Goal: Task Accomplishment & Management: Use online tool/utility

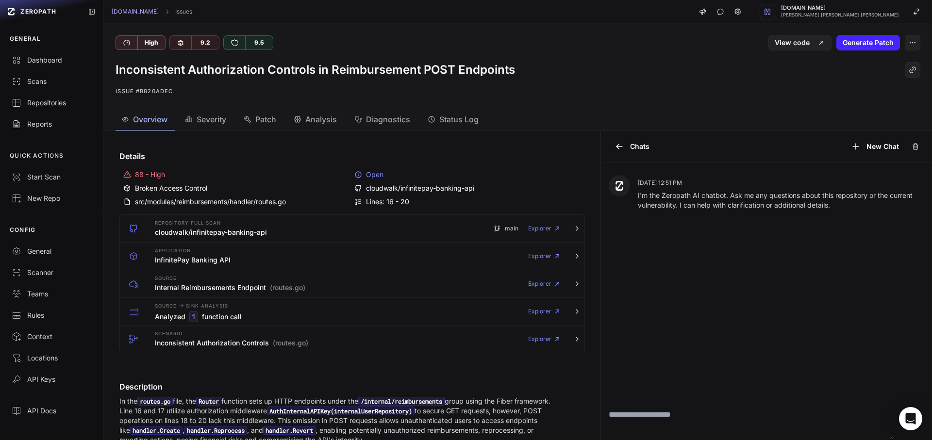
click at [453, 122] on span "Status Log" at bounding box center [458, 120] width 39 height 12
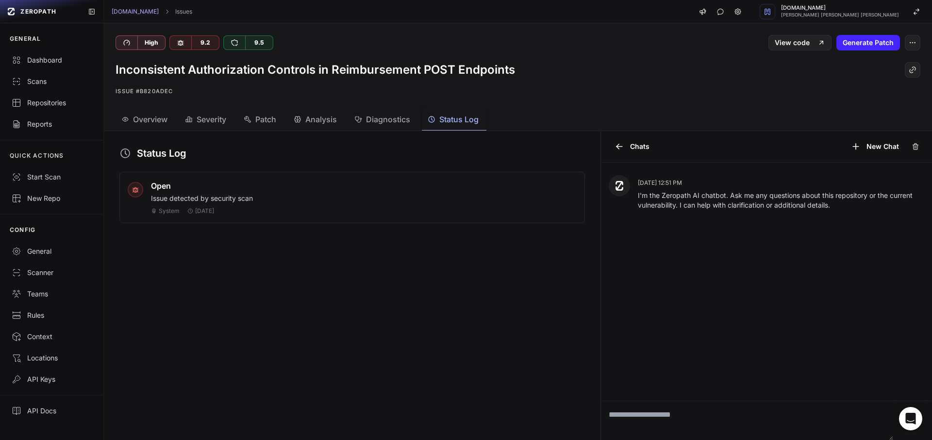
click at [194, 211] on div "[DATE]" at bounding box center [200, 211] width 27 height 8
drag, startPoint x: 194, startPoint y: 211, endPoint x: 201, endPoint y: 211, distance: 7.8
click at [200, 211] on div "[DATE]" at bounding box center [200, 211] width 27 height 8
click at [203, 212] on span "[DATE]" at bounding box center [204, 211] width 19 height 8
click at [160, 116] on span "Overview" at bounding box center [150, 120] width 34 height 12
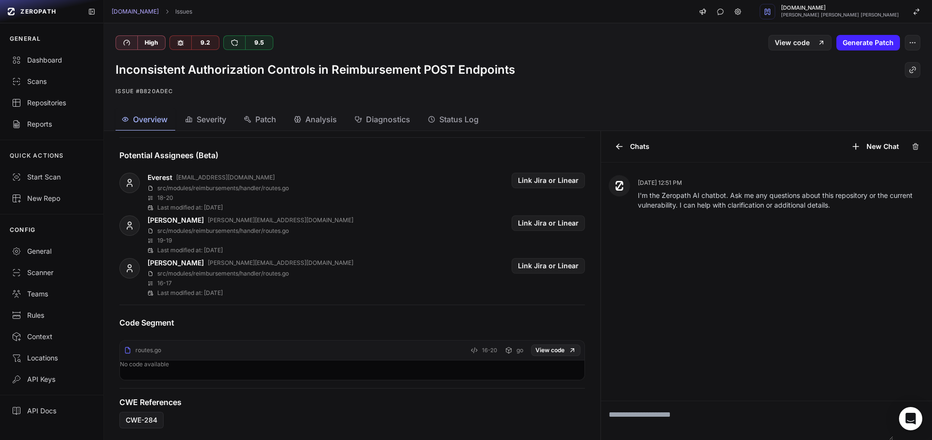
scroll to position [235, 0]
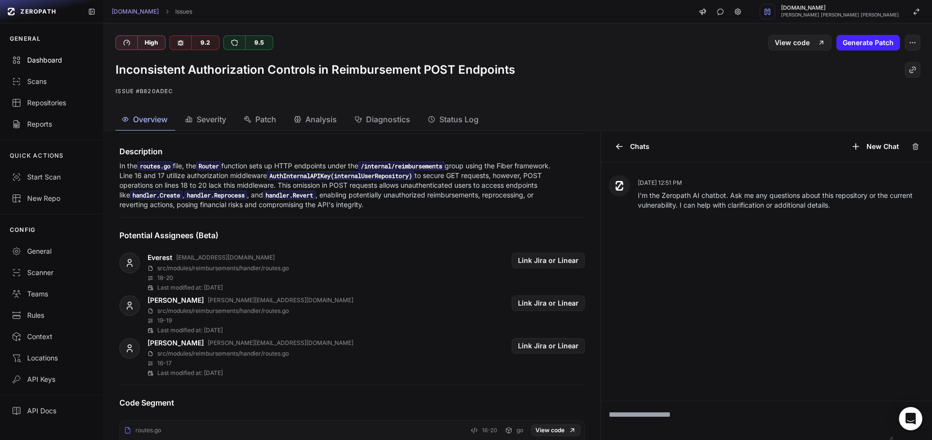
click at [45, 55] on div "Dashboard" at bounding box center [52, 60] width 80 height 10
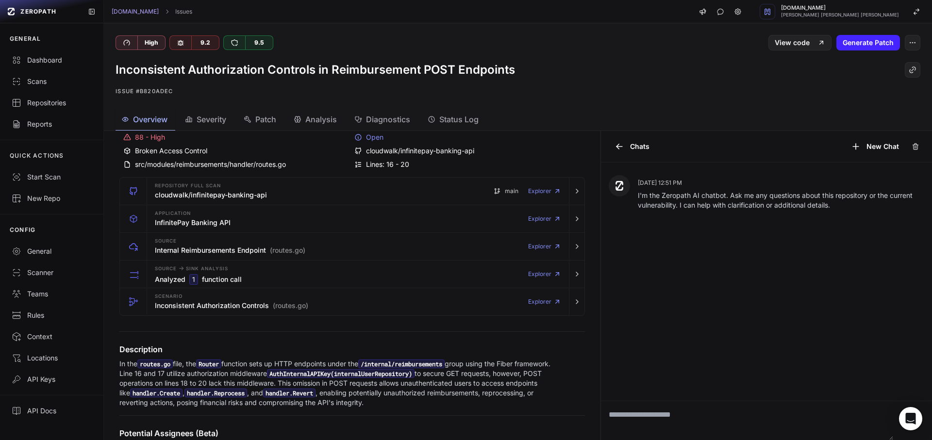
scroll to position [0, 0]
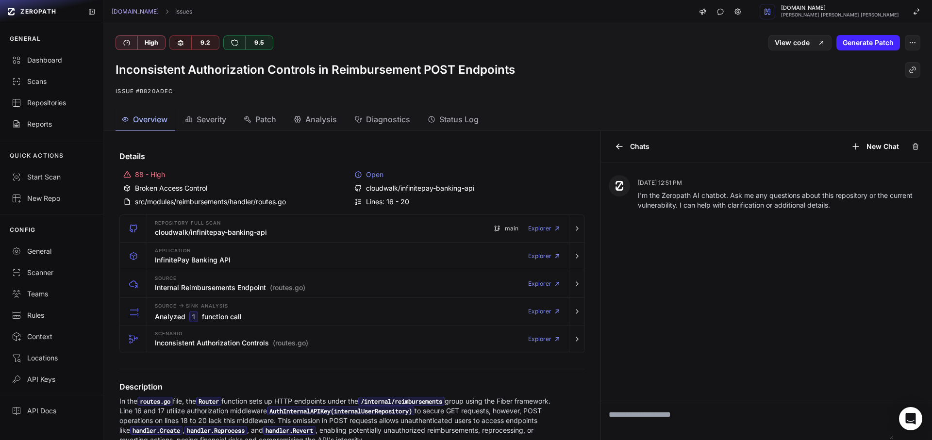
click at [349, 112] on button "Patch" at bounding box center [383, 120] width 69 height 22
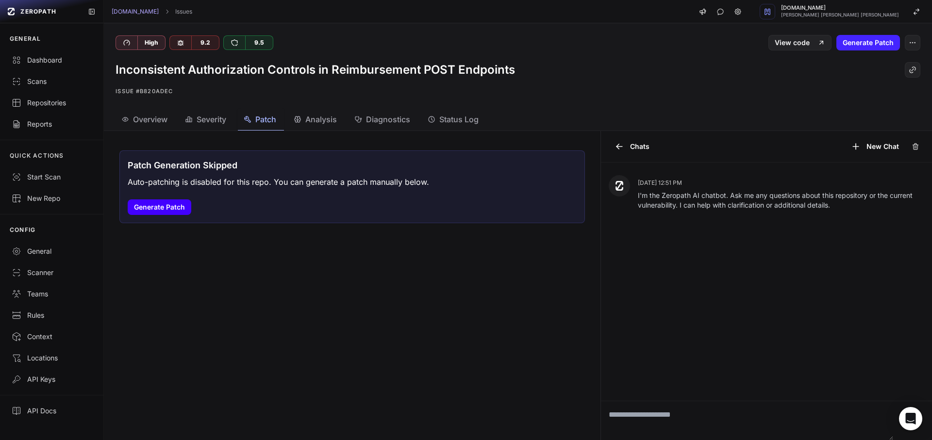
click at [176, 205] on button "Generate Patch" at bounding box center [160, 208] width 64 height 16
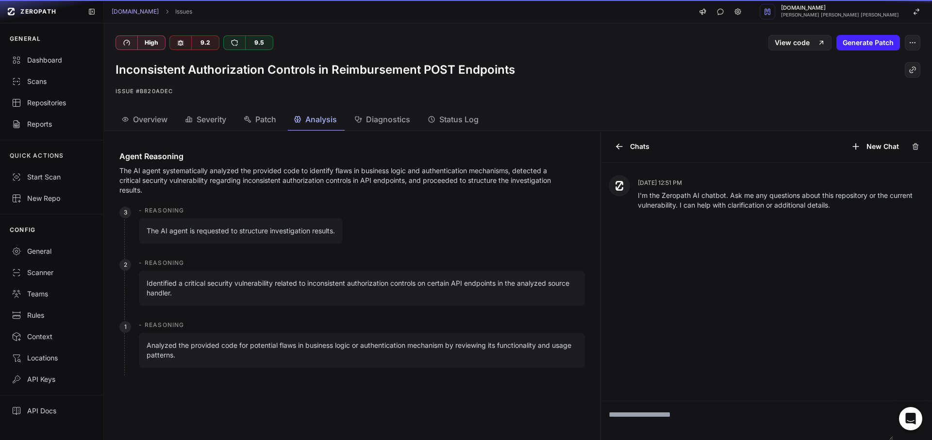
click at [339, 121] on button "Analysis" at bounding box center [316, 120] width 57 height 22
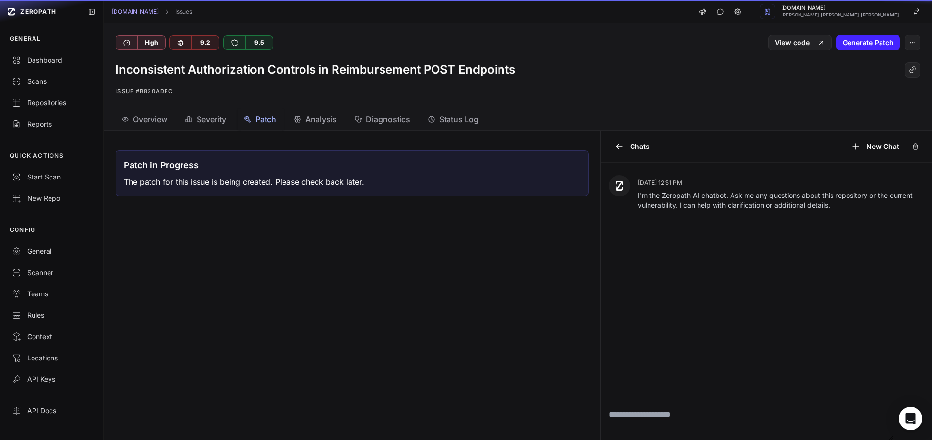
click at [349, 120] on button "Patch" at bounding box center [383, 120] width 69 height 22
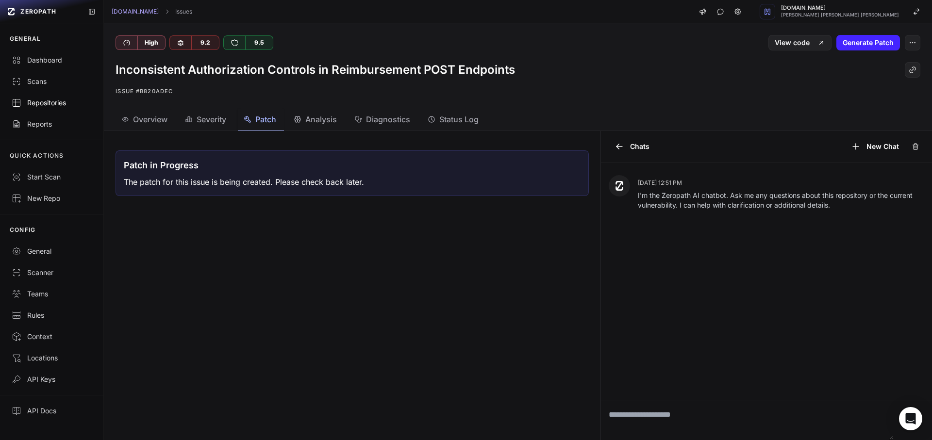
click at [61, 104] on div "Repositories" at bounding box center [52, 103] width 80 height 10
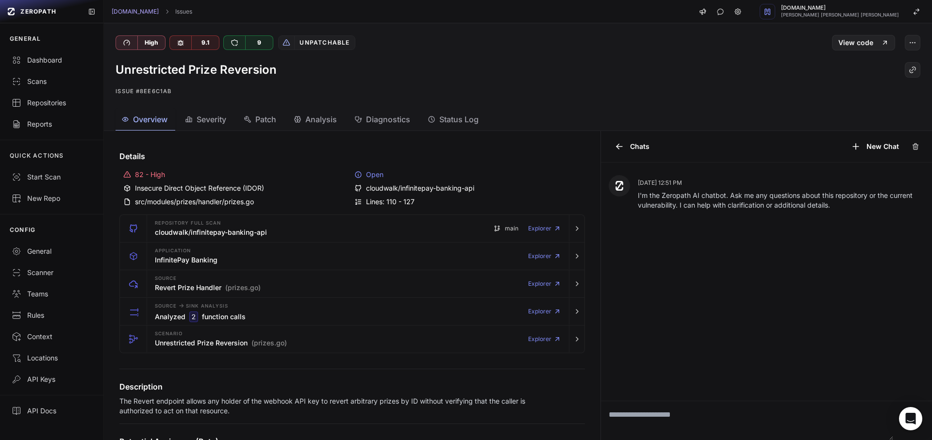
click at [235, 399] on p "The Revert endpoint allows any holder of the webhook API key to revert arbitrar…" at bounding box center [336, 406] width 435 height 19
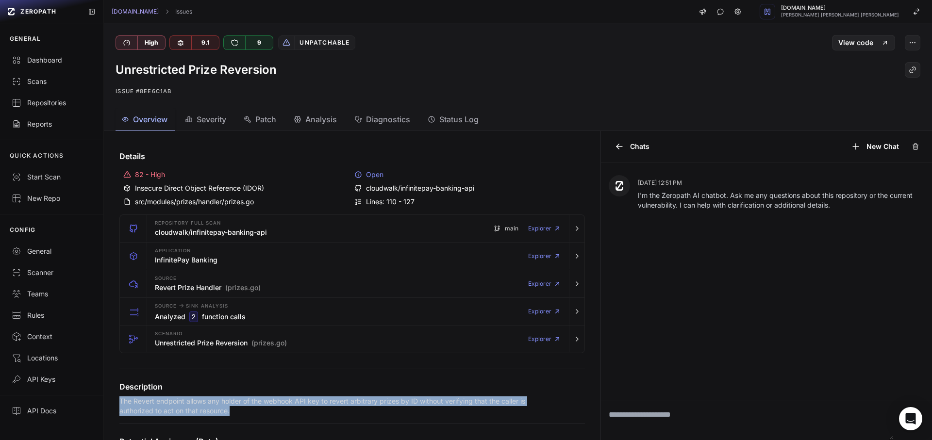
click at [235, 399] on p "The Revert endpoint allows any holder of the webhook API key to revert arbitrar…" at bounding box center [336, 406] width 435 height 19
click at [229, 384] on div at bounding box center [229, 384] width 0 height 0
click at [278, 411] on p "The Revert endpoint allows any holder of the webhook API key to revert arbitrar…" at bounding box center [336, 406] width 435 height 19
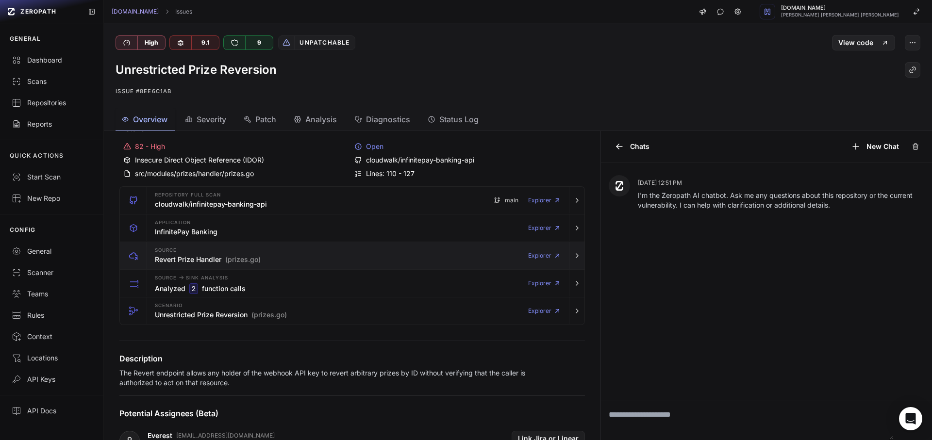
scroll to position [175, 0]
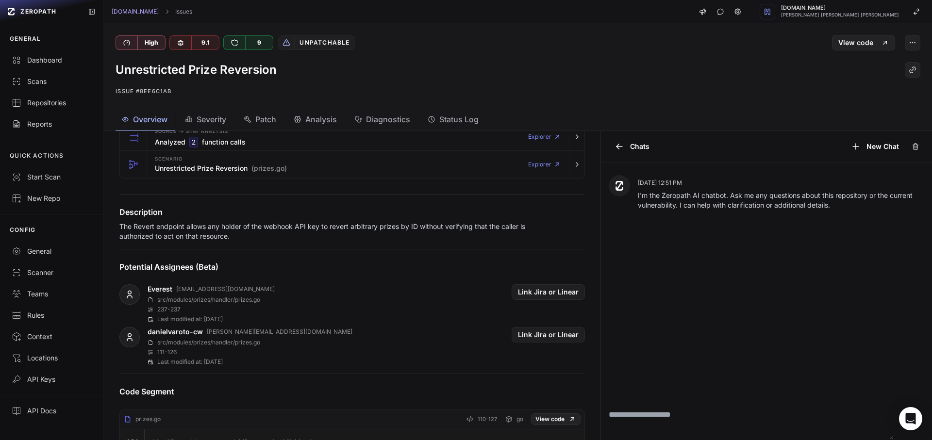
click at [137, 230] on p "The Revert endpoint allows any holder of the webhook API key to revert arbitrar…" at bounding box center [336, 231] width 435 height 19
click at [138, 230] on p "The Revert endpoint allows any holder of the webhook API key to revert arbitrar…" at bounding box center [336, 231] width 435 height 19
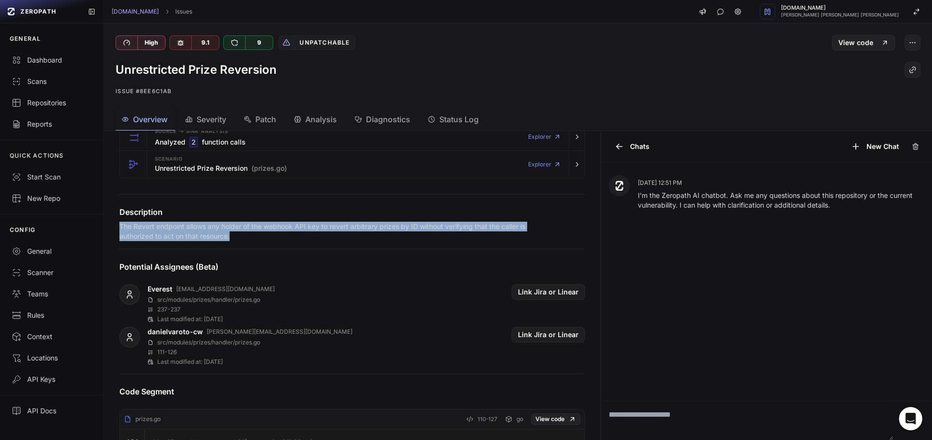
click at [138, 230] on p "The Revert endpoint allows any holder of the webhook API key to revert arbitrar…" at bounding box center [336, 231] width 435 height 19
click at [132, 209] on div at bounding box center [132, 209] width 0 height 0
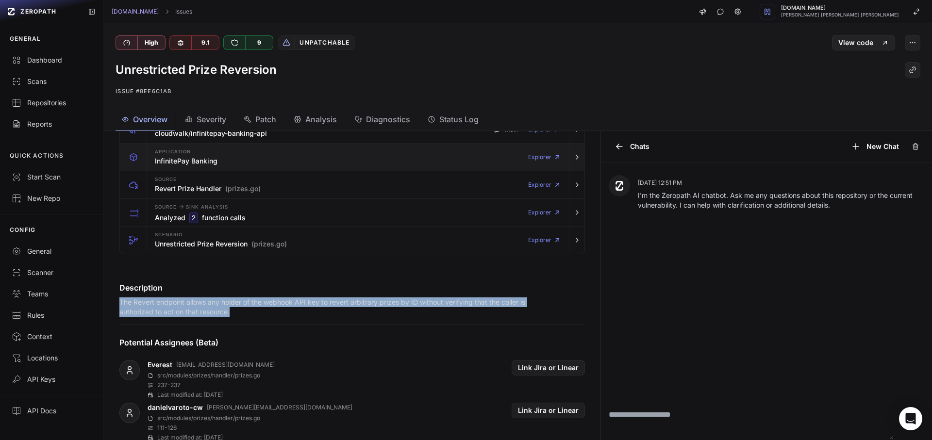
scroll to position [0, 0]
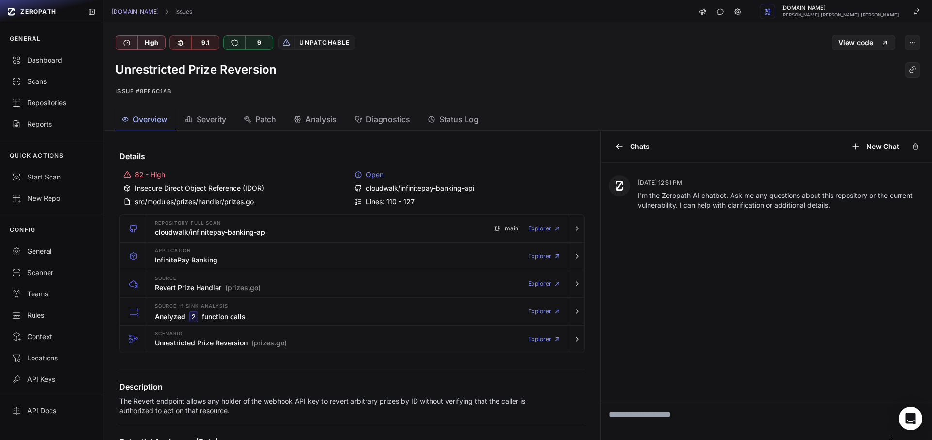
click at [170, 202] on div "src/modules/prizes/handler/prizes.go" at bounding box center [236, 202] width 227 height 10
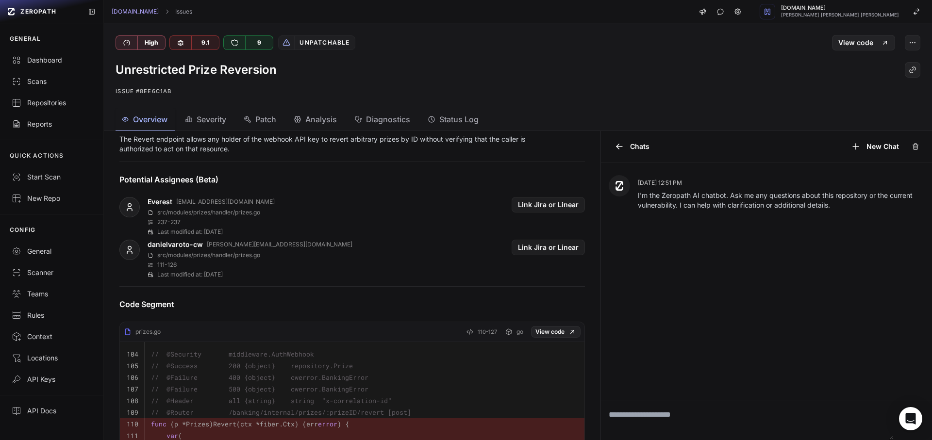
scroll to position [437, 0]
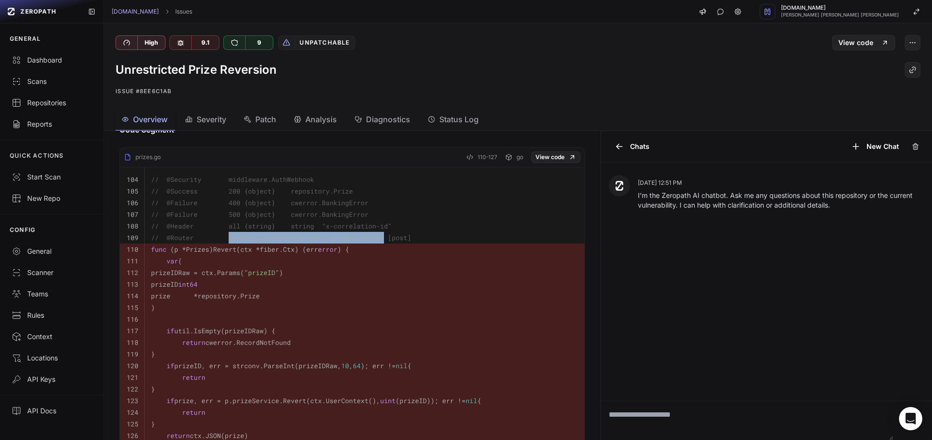
drag, startPoint x: 230, startPoint y: 239, endPoint x: 383, endPoint y: 240, distance: 153.4
click at [383, 240] on span "// @Router /banking/internal/prizes/:prizeID/revert [post]" at bounding box center [281, 238] width 260 height 9
copy span "/banking/internal/prizes/:prizeID/revert"
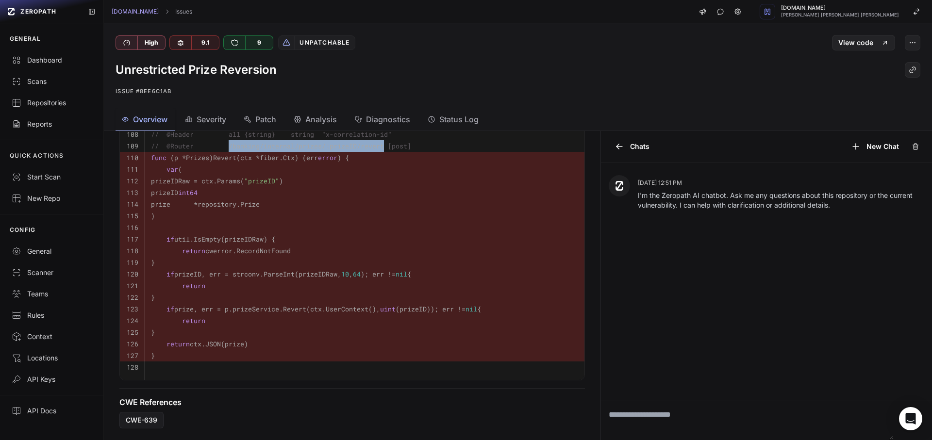
scroll to position [536, 0]
click at [405, 225] on pre at bounding box center [364, 228] width 427 height 12
click at [323, 245] on pre "return cwerror.RecordNotFound" at bounding box center [364, 251] width 427 height 12
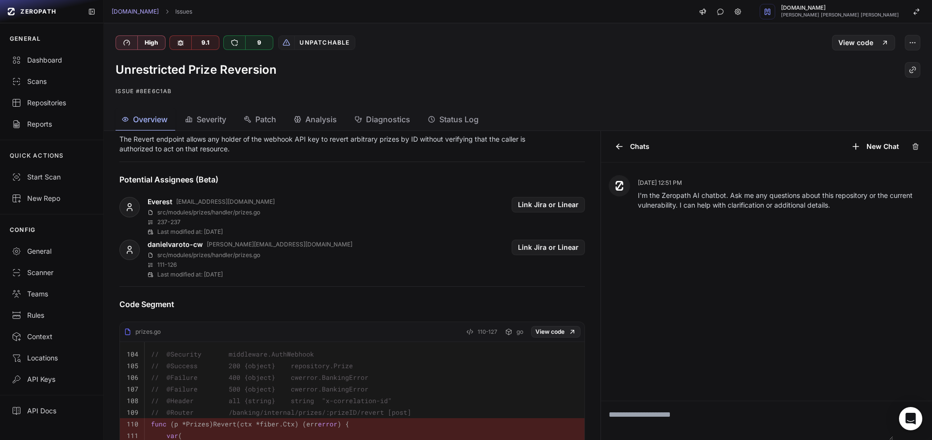
scroll to position [87, 0]
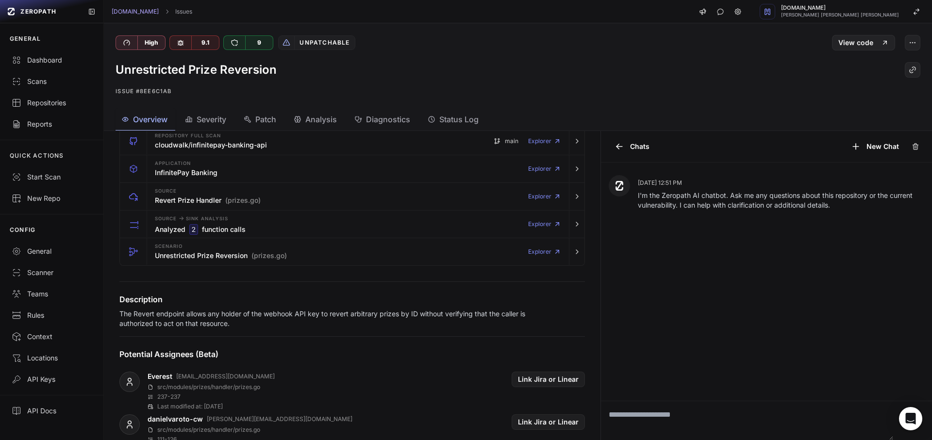
click at [260, 313] on p "The Revert endpoint allows any holder of the webhook API key to revert arbitrar…" at bounding box center [336, 318] width 435 height 19
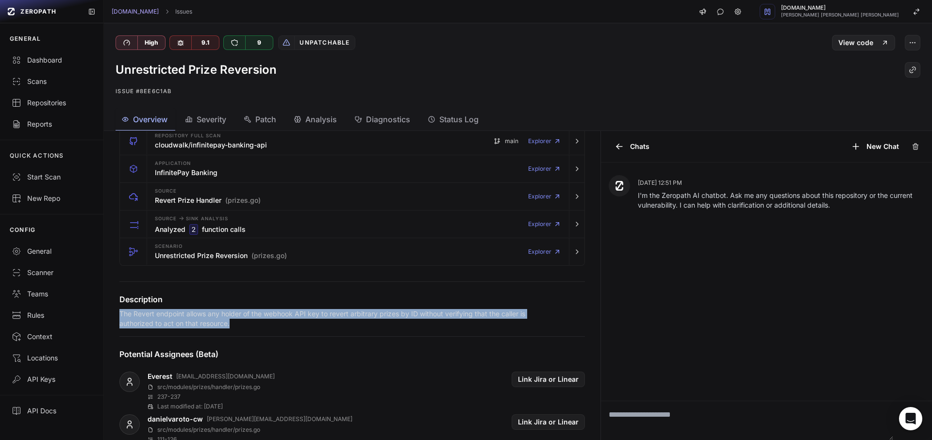
click at [260, 313] on p "The Revert endpoint allows any holder of the webhook API key to revert arbitrar…" at bounding box center [336, 318] width 435 height 19
click at [254, 296] on div at bounding box center [254, 296] width 0 height 0
click at [295, 326] on p "The Revert endpoint allows any holder of the webhook API key to revert arbitrar…" at bounding box center [336, 318] width 435 height 19
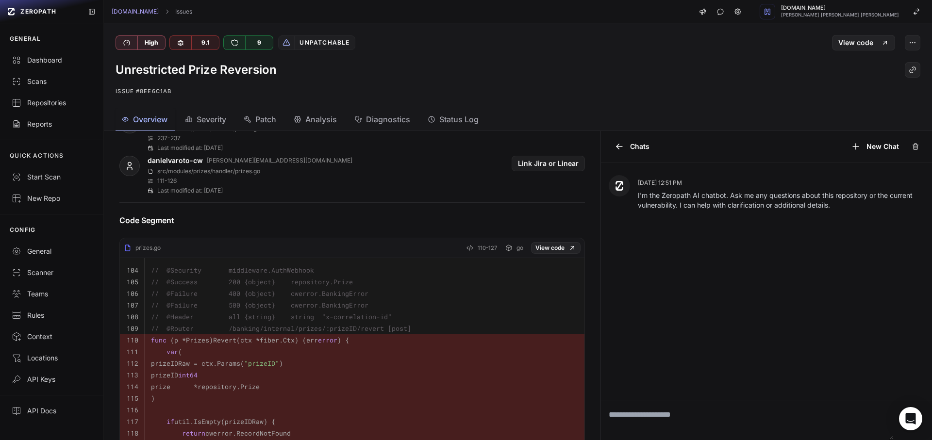
scroll to position [449, 0]
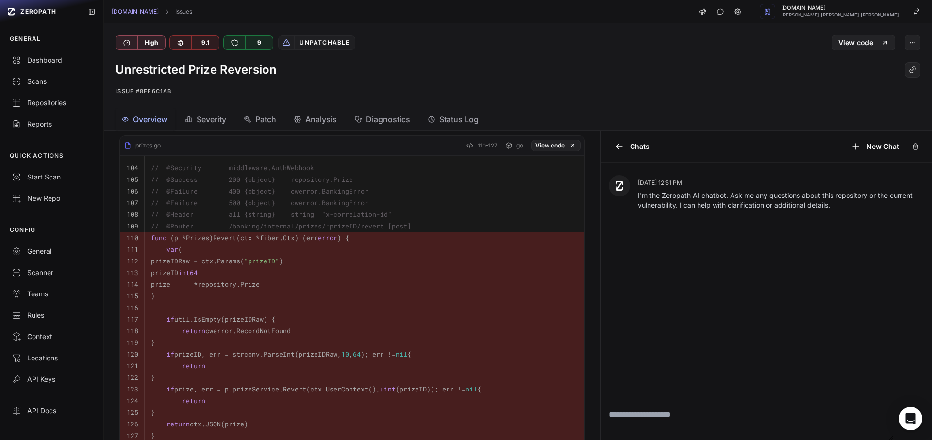
click at [258, 230] on span "// @Router /banking/internal/prizes/:prizeID/revert [post]" at bounding box center [281, 226] width 260 height 9
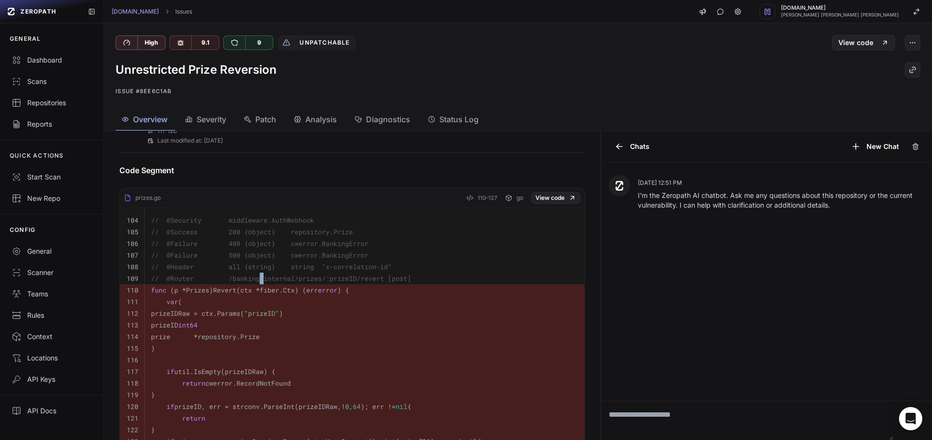
scroll to position [361, 0]
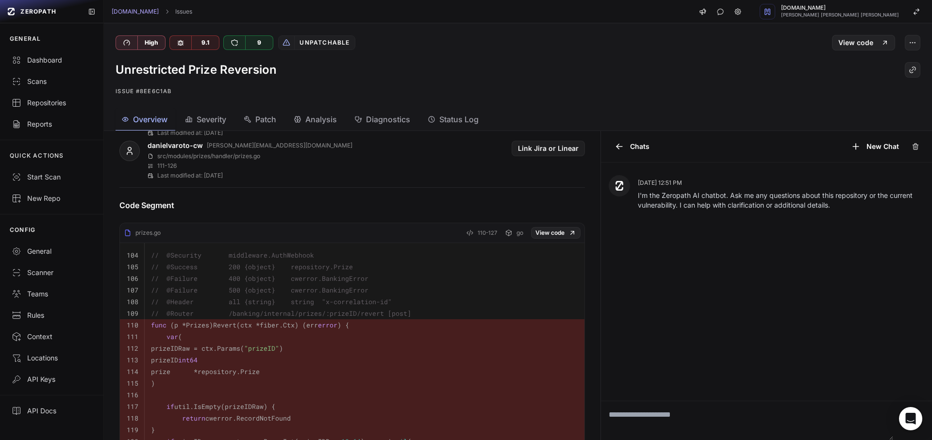
click at [246, 256] on span "// @Security middleware.AuthWebhook" at bounding box center [232, 255] width 163 height 9
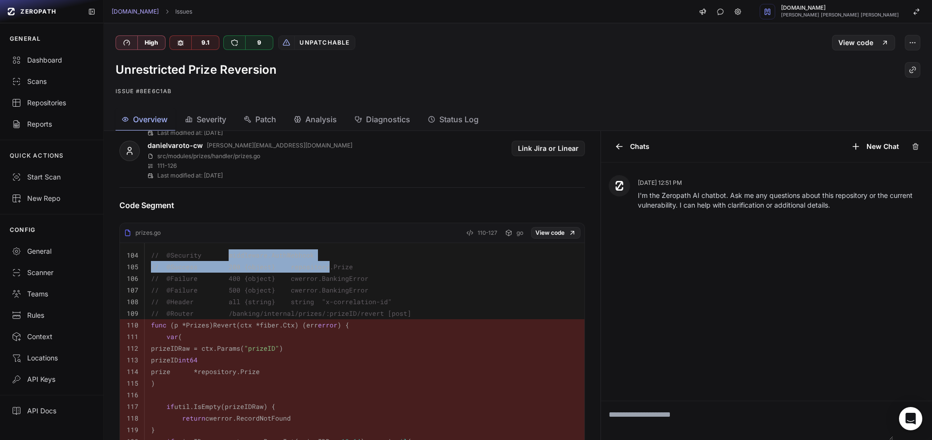
drag, startPoint x: 246, startPoint y: 256, endPoint x: 300, endPoint y: 262, distance: 54.2
click at [300, 262] on tbody "104 // @Security middleware.AuthWebhook 105 // @Success 200 {object} repository…" at bounding box center [352, 395] width 465 height 304
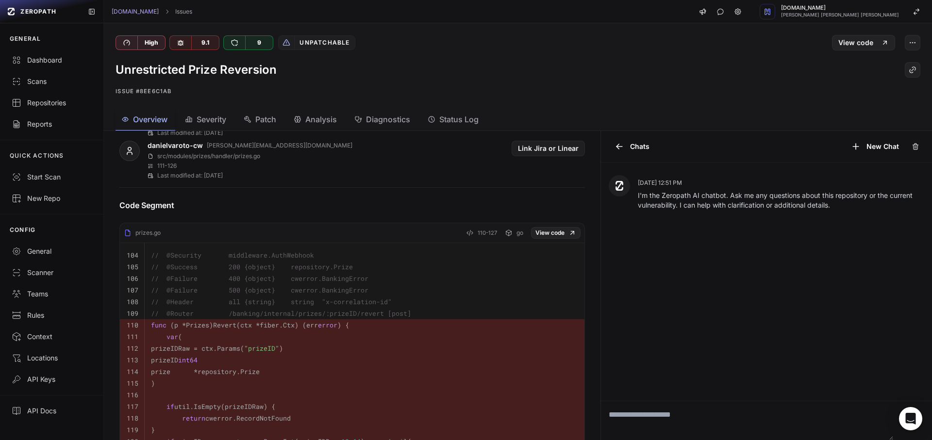
click at [203, 327] on span "(p *Prizes)" at bounding box center [191, 325] width 43 height 9
copy td "func (p *Prizes) Revert(ctx *fiber.Ctx) (err error ) {"
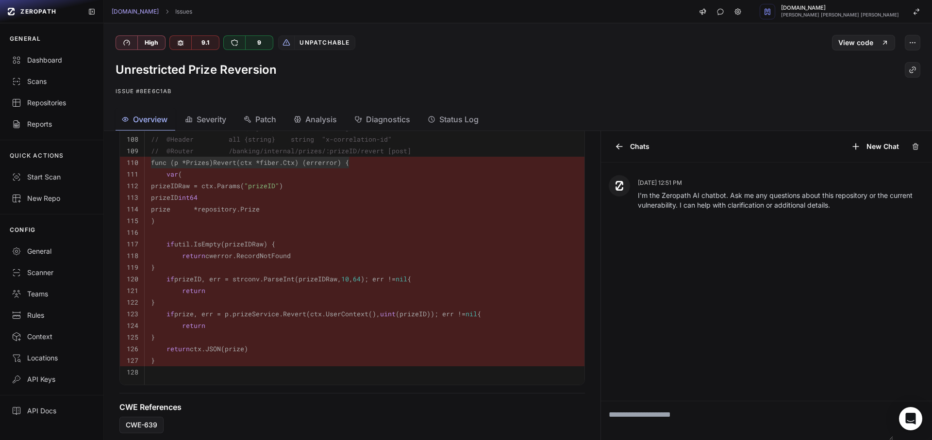
scroll to position [524, 0]
click at [178, 162] on span "(p *Prizes)" at bounding box center [191, 162] width 43 height 9
click at [157, 160] on span "func" at bounding box center [159, 162] width 16 height 9
drag, startPoint x: 157, startPoint y: 160, endPoint x: 339, endPoint y: 163, distance: 181.6
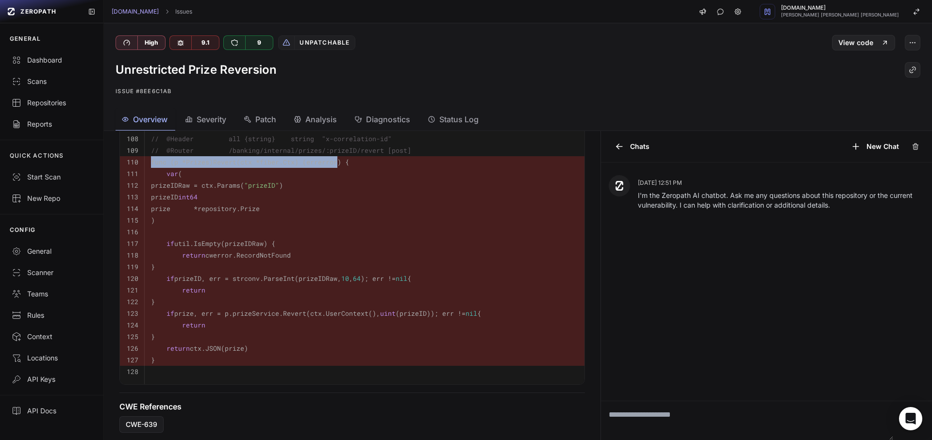
click at [339, 163] on code "func (p *Prizes) Revert(ctx *fiber.Ctx) (err error ) {" at bounding box center [250, 162] width 198 height 9
click at [242, 154] on span "// @Router /banking/internal/prizes/:prizeID/revert [post]" at bounding box center [281, 150] width 260 height 9
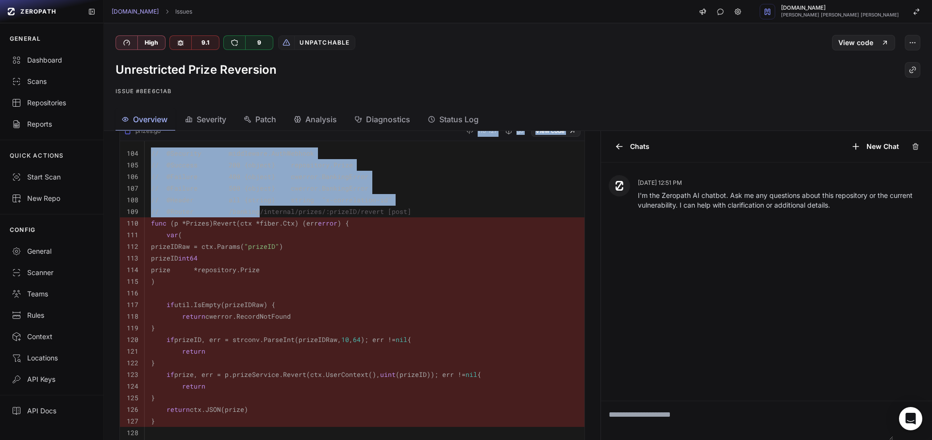
scroll to position [455, 0]
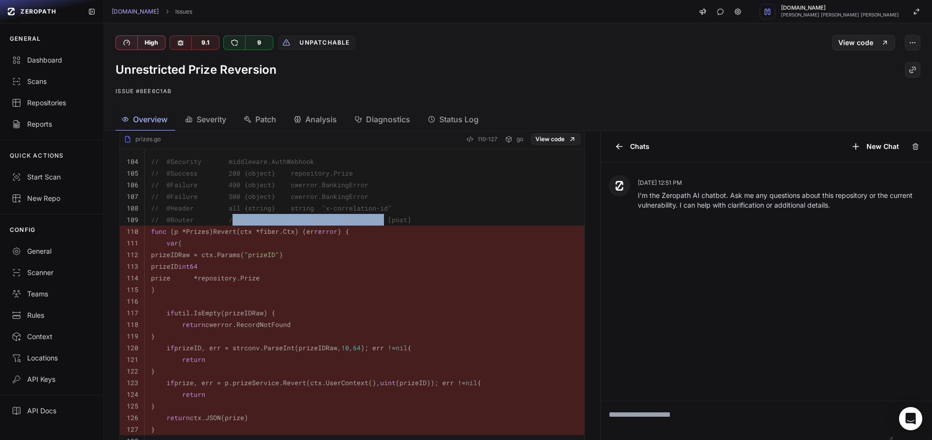
drag, startPoint x: 242, startPoint y: 154, endPoint x: 377, endPoint y: 220, distance: 150.5
click at [377, 220] on span "// @Router /banking/internal/prizes/:prizeID/revert [post]" at bounding box center [281, 220] width 260 height 9
copy span "banking/internal/prizes/:prizeID/revert"
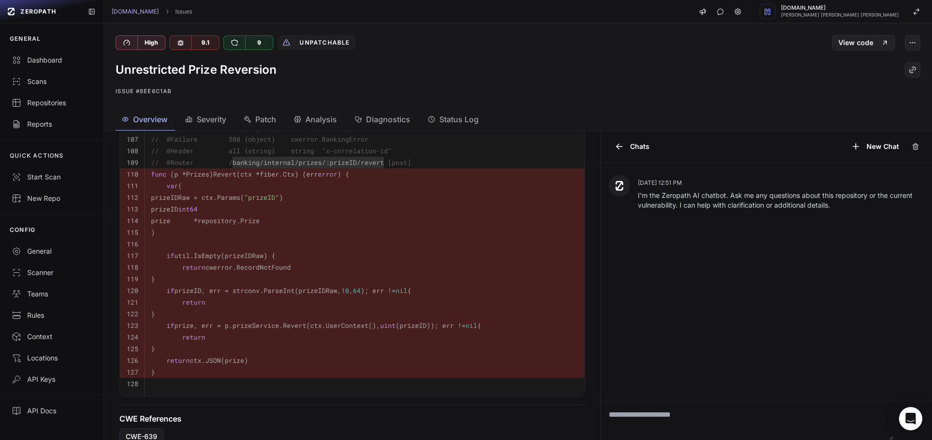
scroll to position [536, 0]
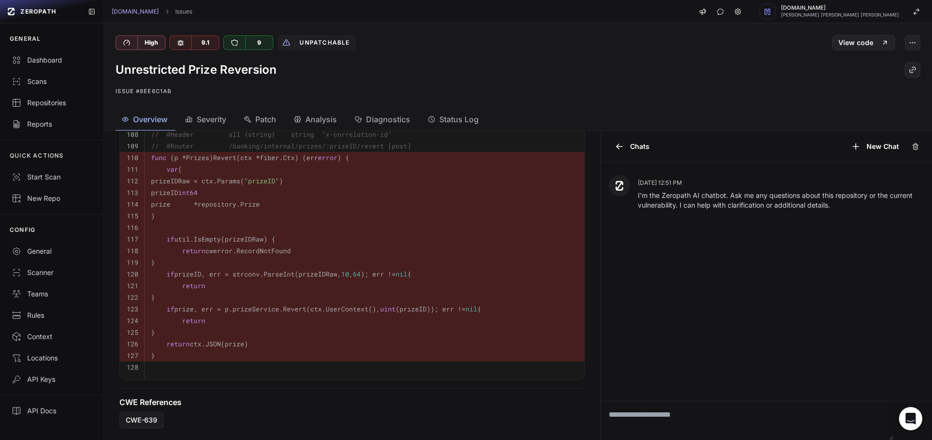
click at [419, 152] on pre "func (p *Prizes) Revert(ctx *fiber.Ctx) (err error ) {" at bounding box center [364, 158] width 427 height 12
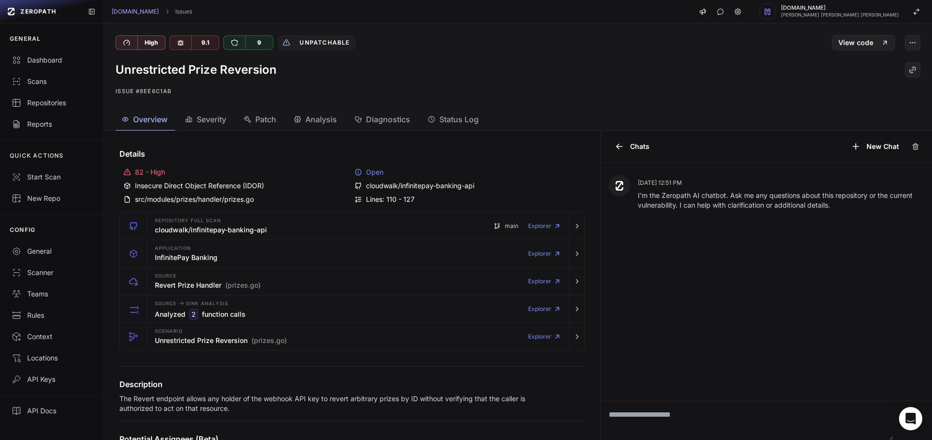
scroll to position [0, 0]
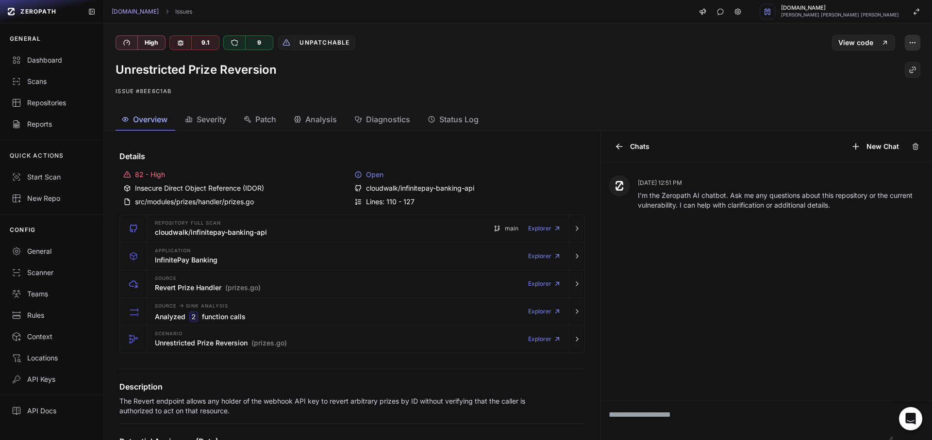
click at [909, 46] on icon "button" at bounding box center [913, 43] width 8 height 8
click at [852, 68] on div "False Positive" at bounding box center [859, 66] width 104 height 23
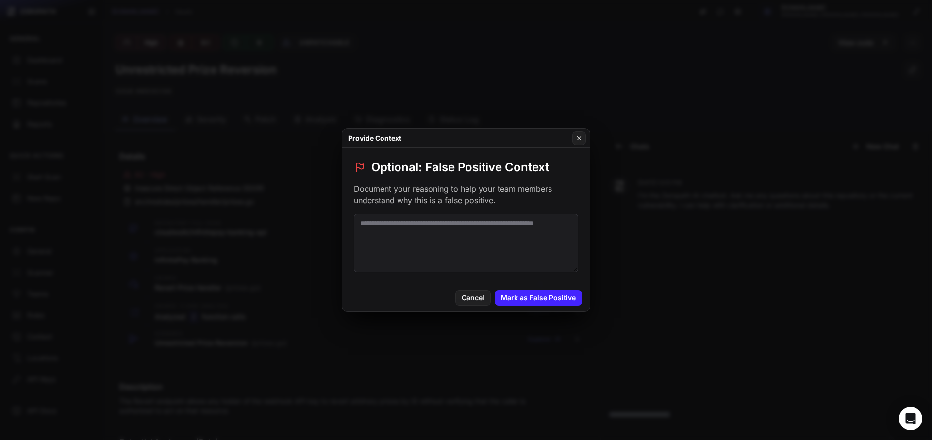
click at [464, 242] on textarea at bounding box center [466, 243] width 224 height 58
paste textarea "**********"
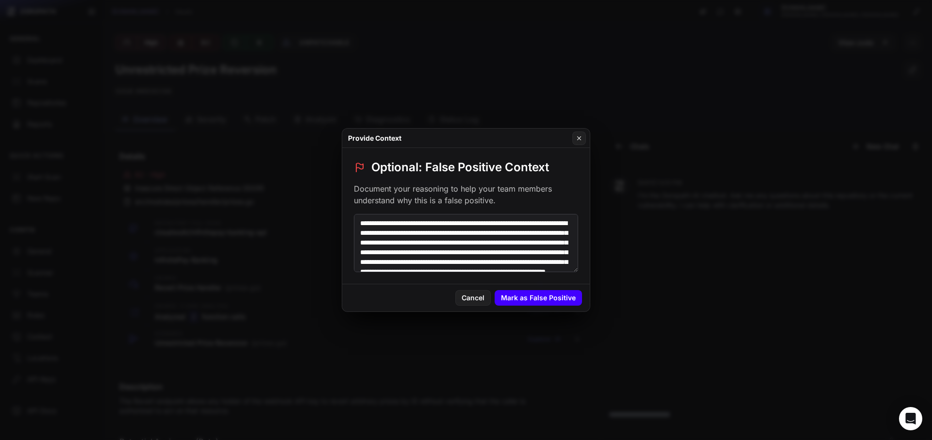
type textarea "**********"
click at [551, 298] on button "Mark as False Positive" at bounding box center [538, 298] width 87 height 16
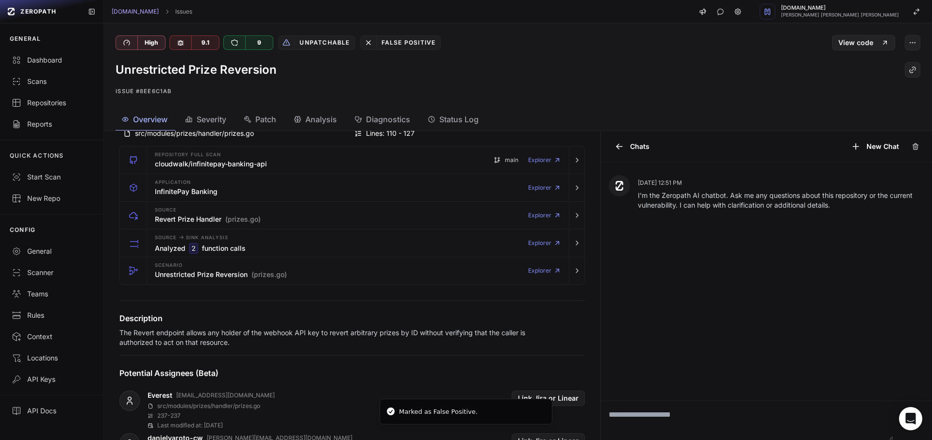
scroll to position [262, 0]
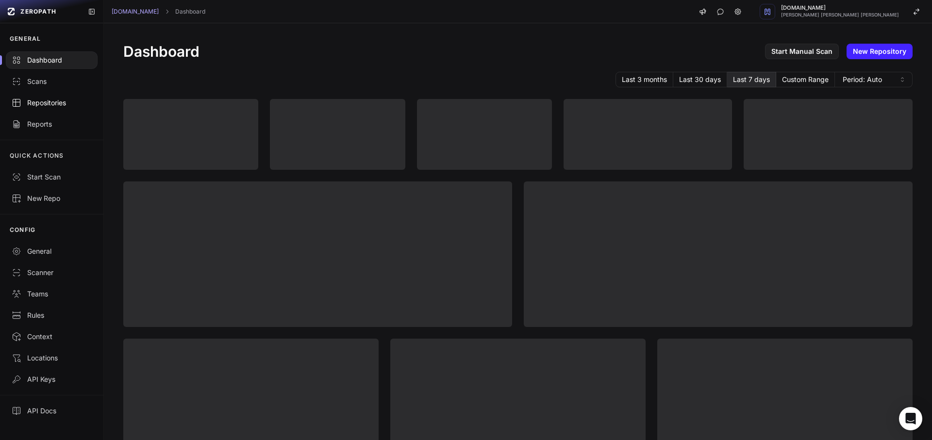
click at [46, 108] on link "Repositories" at bounding box center [51, 102] width 103 height 21
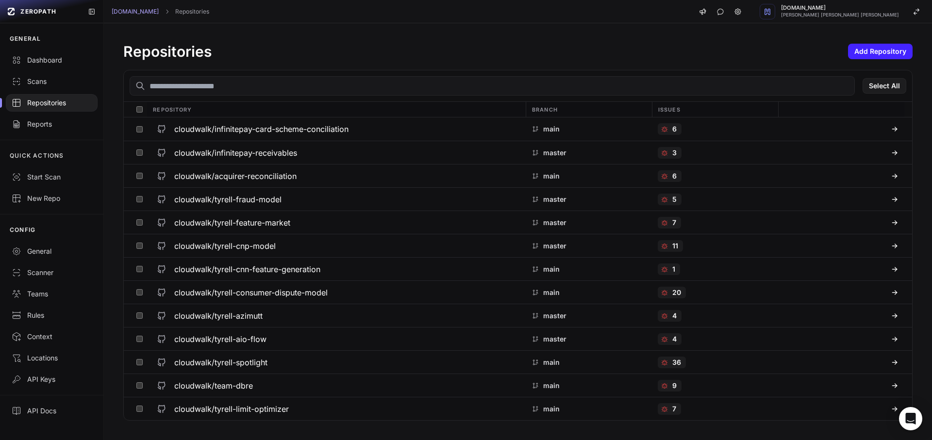
click at [232, 84] on input "text" at bounding box center [492, 85] width 725 height 19
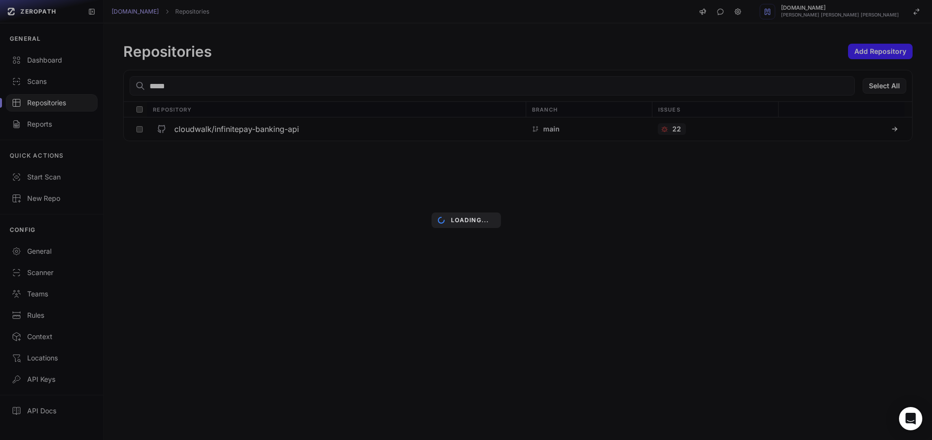
type input "*****"
click at [222, 116] on div "***** Select All Repository Branch Issues Loading... cloudwalk/infinitepay-bank…" at bounding box center [517, 105] width 789 height 71
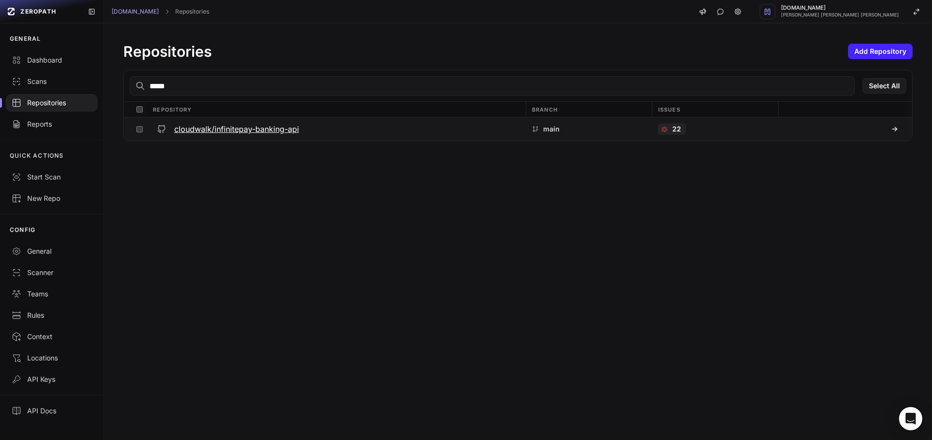
click at [242, 132] on h3 "cloudwalk/infinitepay-banking-api" at bounding box center [236, 129] width 125 height 12
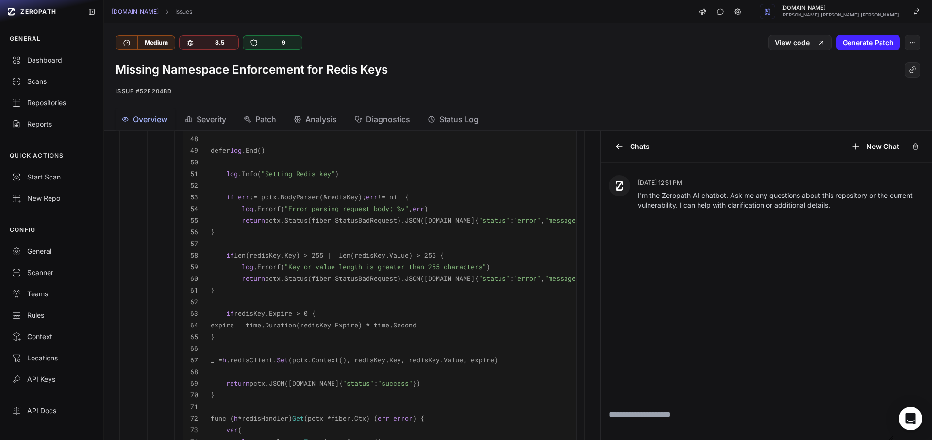
scroll to position [874, 0]
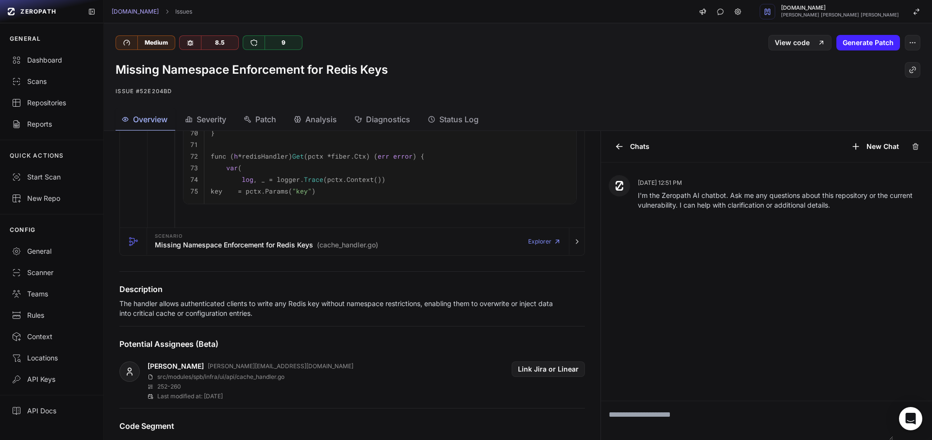
click at [232, 315] on p "The handler allows authenticated clients to write any Redis key without namespa…" at bounding box center [336, 308] width 435 height 19
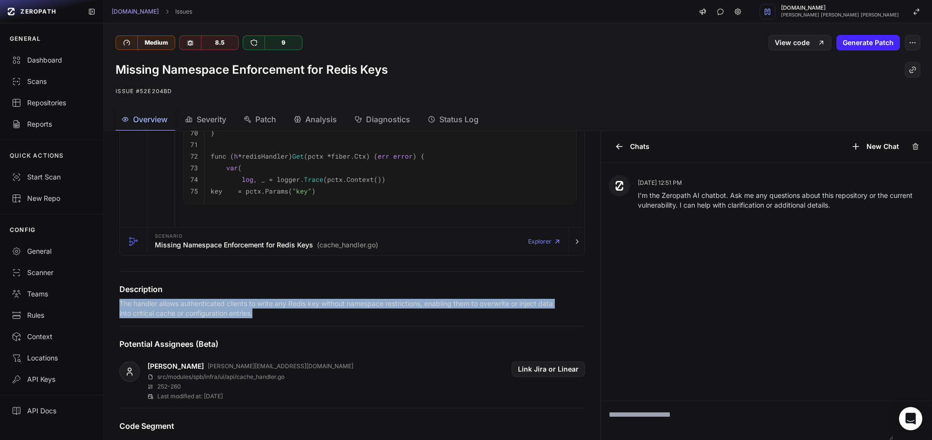
click at [232, 315] on p "The handler allows authenticated clients to write any Redis key without namespa…" at bounding box center [336, 308] width 435 height 19
click at [225, 301] on div at bounding box center [225, 301] width 0 height 0
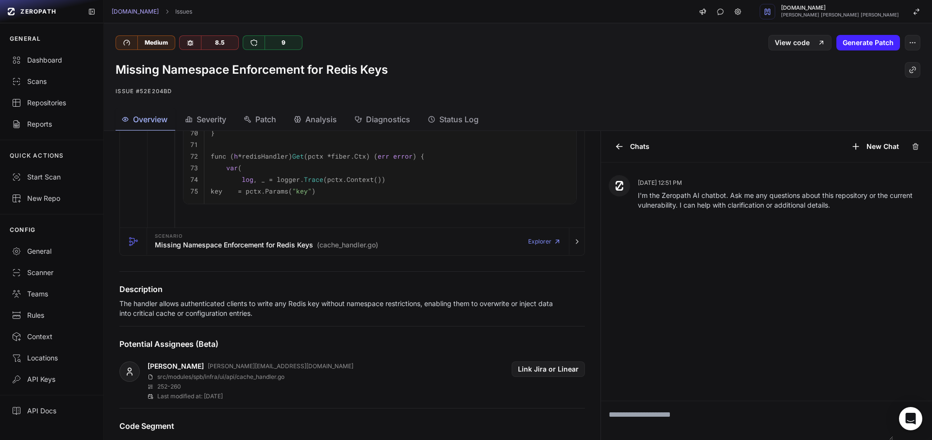
click at [269, 0] on div at bounding box center [466, 0] width 932 height 0
click at [265, 318] on p "The handler allows authenticated clients to write any Redis key without namespa…" at bounding box center [336, 308] width 435 height 19
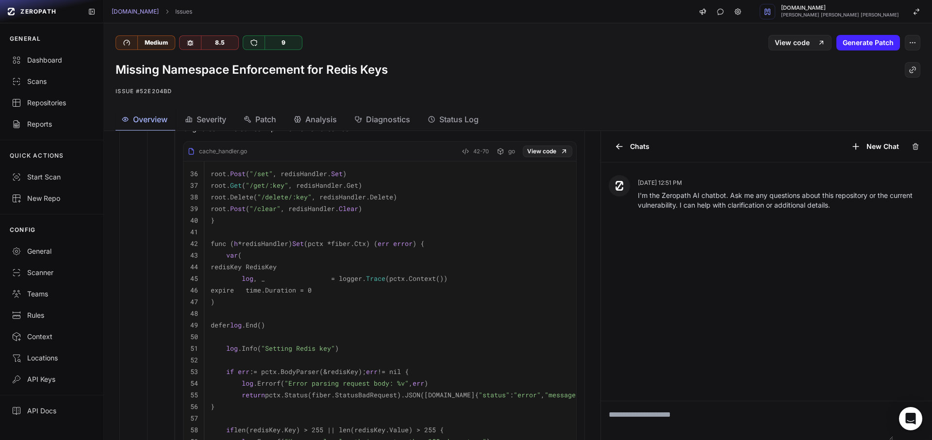
scroll to position [175, 0]
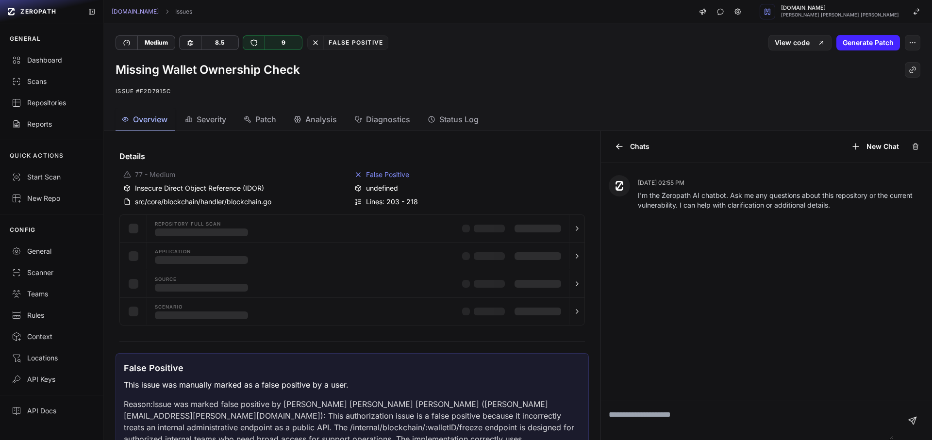
scroll to position [175, 0]
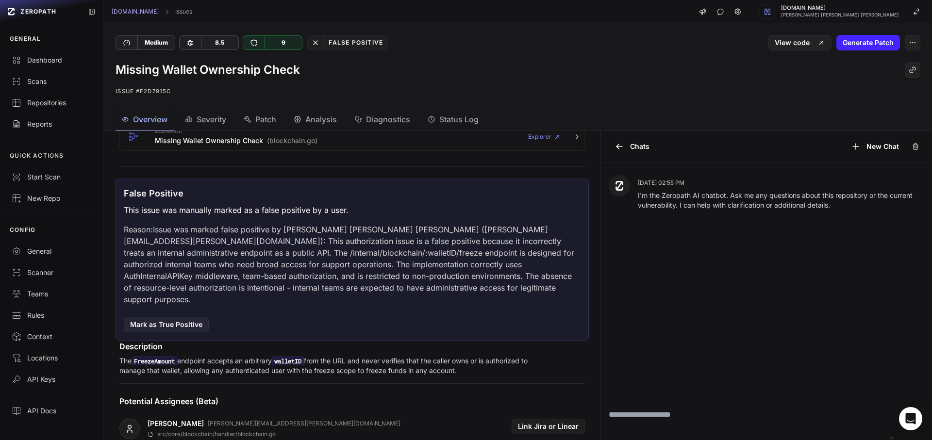
click at [520, 232] on p "Reason: Issue was marked false positive by [PERSON_NAME] [PERSON_NAME] [PERSON_…" at bounding box center [352, 265] width 457 height 82
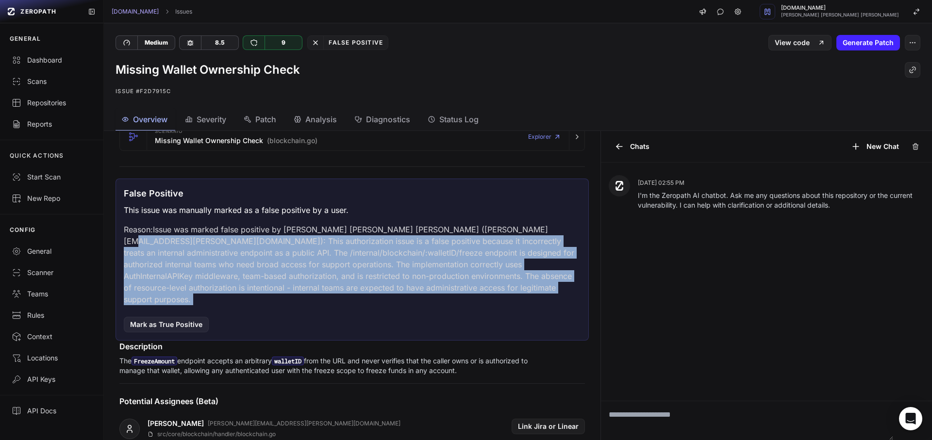
drag, startPoint x: 520, startPoint y: 232, endPoint x: 412, endPoint y: 292, distance: 123.6
click at [412, 292] on p "Reason: Issue was marked false positive by [PERSON_NAME] [PERSON_NAME] [PERSON_…" at bounding box center [352, 265] width 457 height 82
copy div "This authorization issue is a false positive because it incorrectly treats an i…"
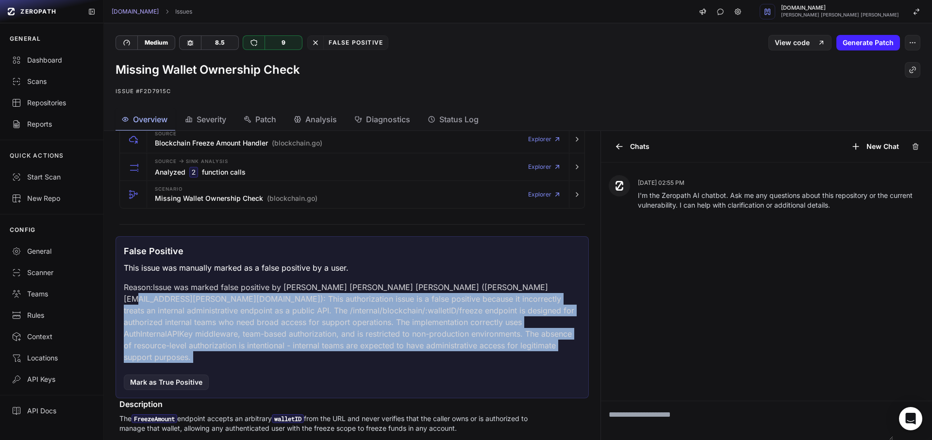
scroll to position [202, 0]
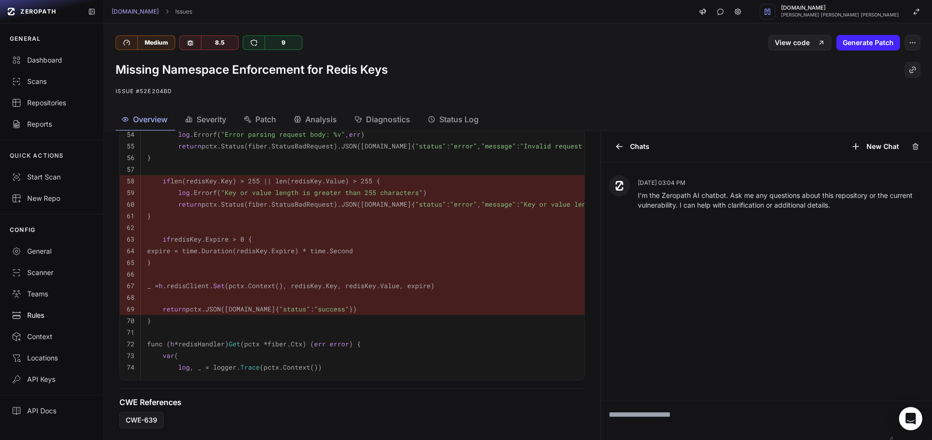
scroll to position [477, 0]
click at [422, 268] on pre at bounding box center [438, 274] width 583 height 12
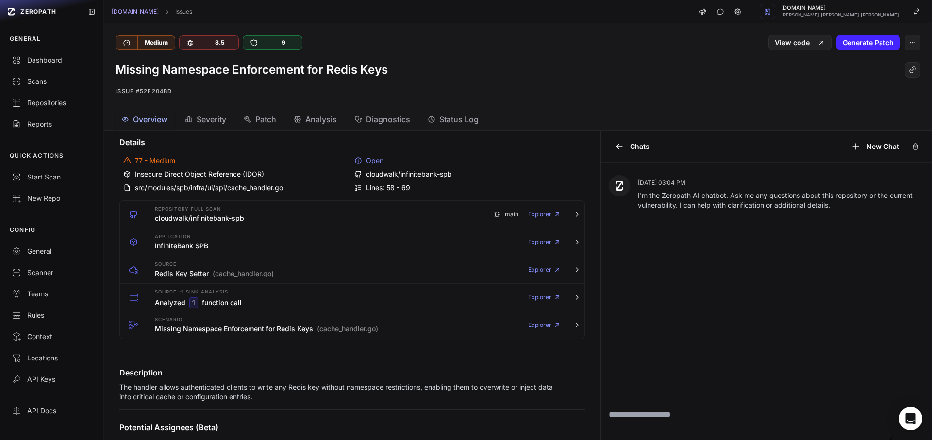
scroll to position [0, 0]
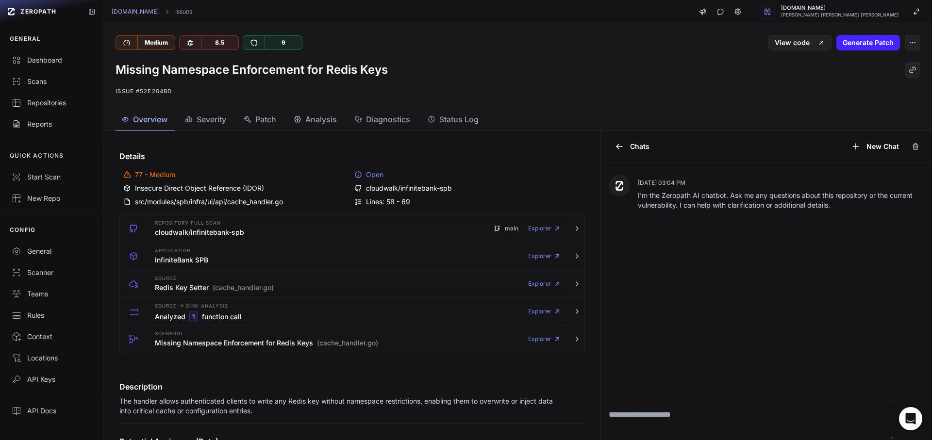
click at [822, 75] on div "Missing Namespace Enforcement for Redis Keys" at bounding box center [518, 70] width 805 height 16
click at [909, 44] on icon "button" at bounding box center [913, 43] width 8 height 8
click at [838, 65] on div "False Positive" at bounding box center [859, 66] width 104 height 23
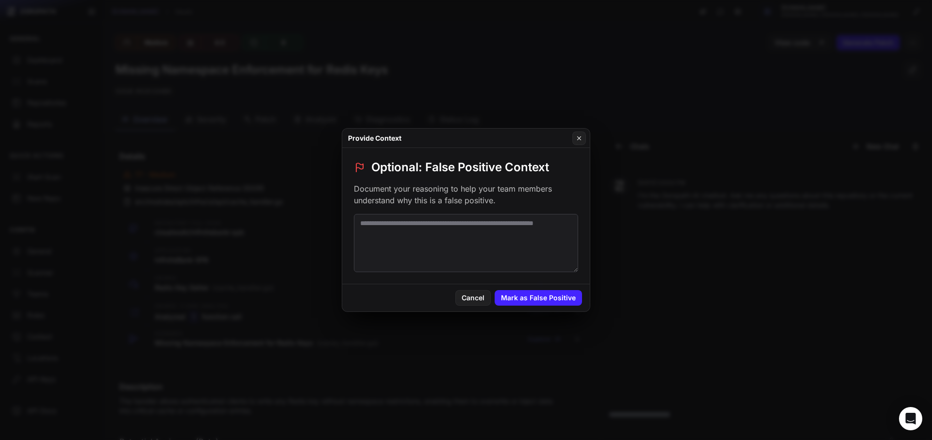
click at [445, 257] on textarea at bounding box center [466, 243] width 224 height 58
paste textarea "**********"
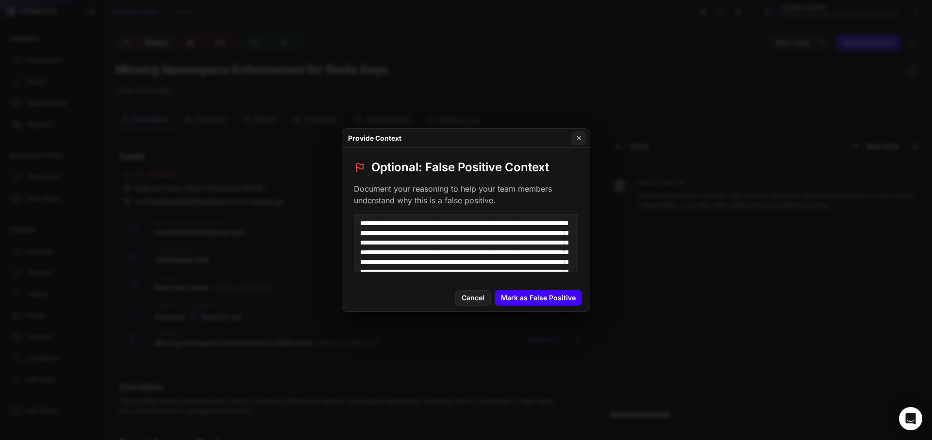
type textarea "**********"
click at [539, 304] on button "Mark as False Positive" at bounding box center [538, 298] width 87 height 16
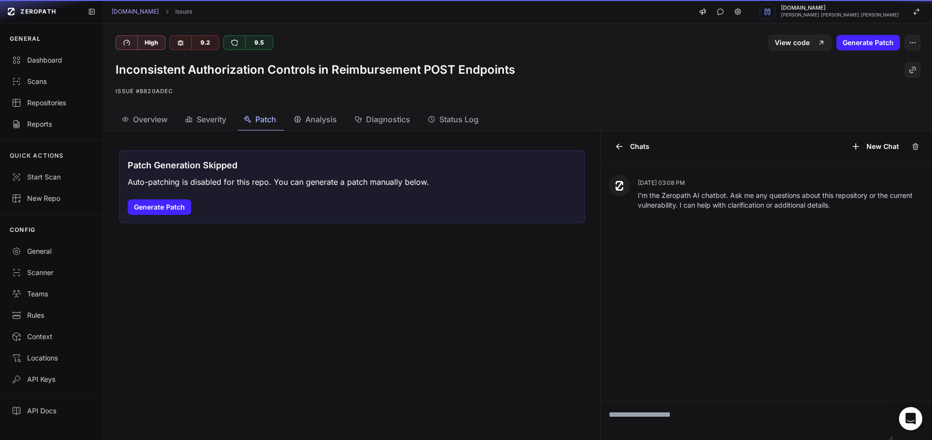
click at [263, 124] on span "Patch" at bounding box center [265, 120] width 21 height 12
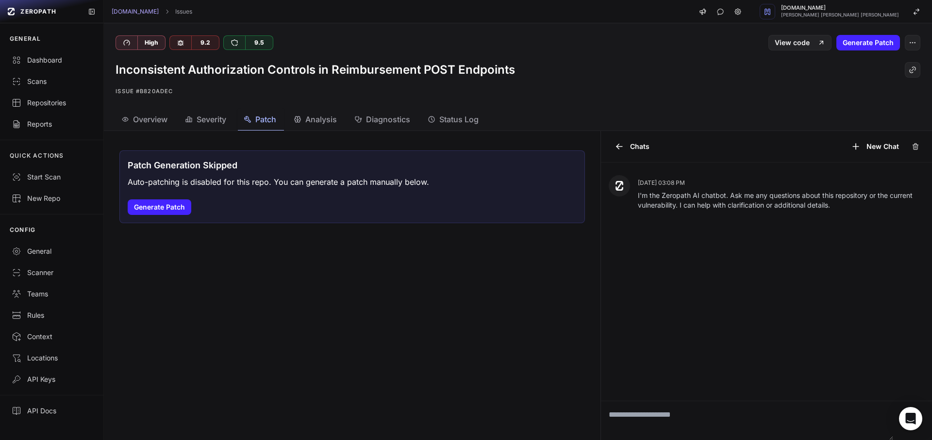
click at [163, 119] on span "Overview" at bounding box center [150, 120] width 34 height 12
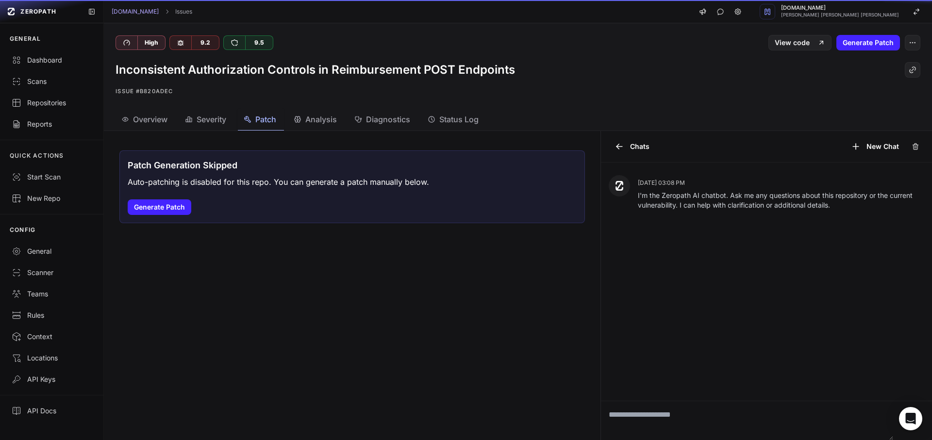
click at [349, 126] on button "Patch" at bounding box center [383, 120] width 69 height 22
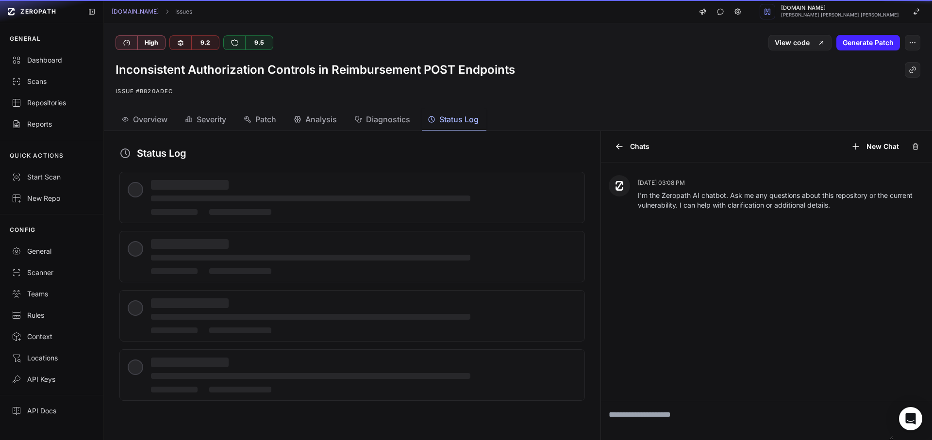
click at [475, 122] on span "Status Log" at bounding box center [458, 120] width 39 height 12
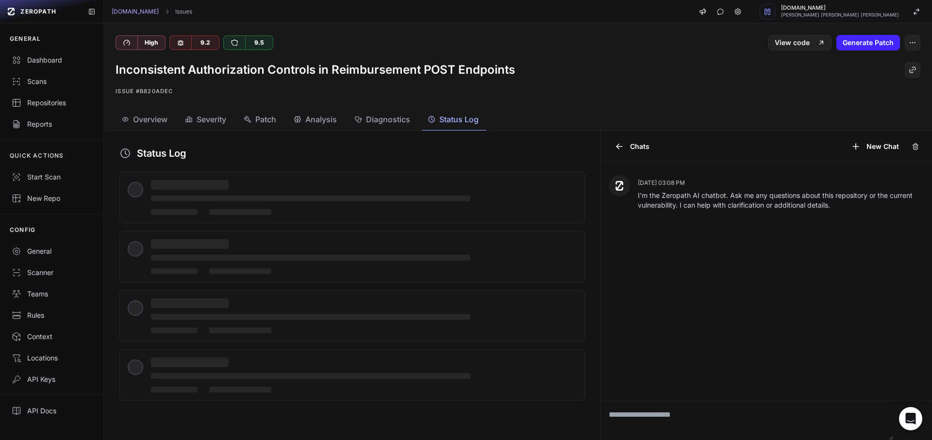
click at [263, 124] on span "Patch" at bounding box center [265, 120] width 21 height 12
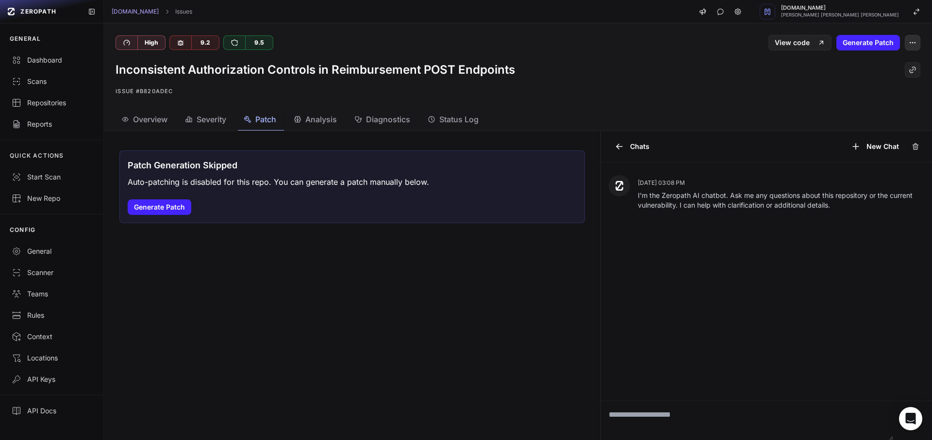
click at [909, 42] on icon "button" at bounding box center [913, 43] width 8 height 8
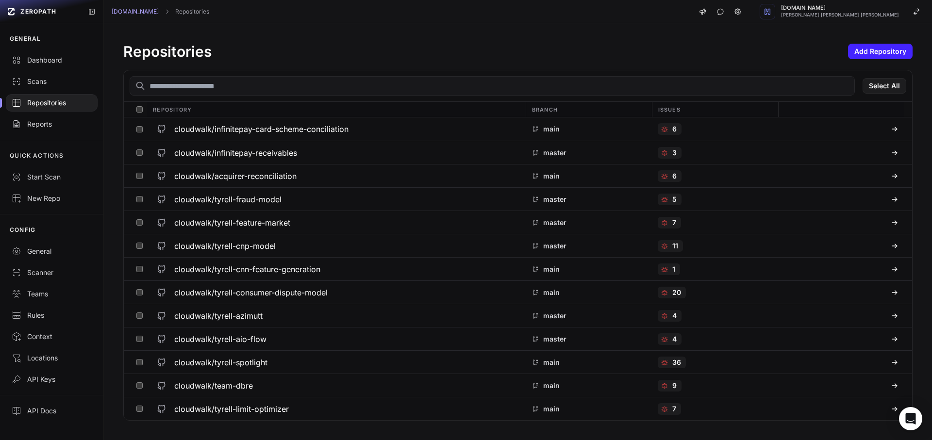
click at [263, 89] on input "text" at bounding box center [492, 85] width 725 height 19
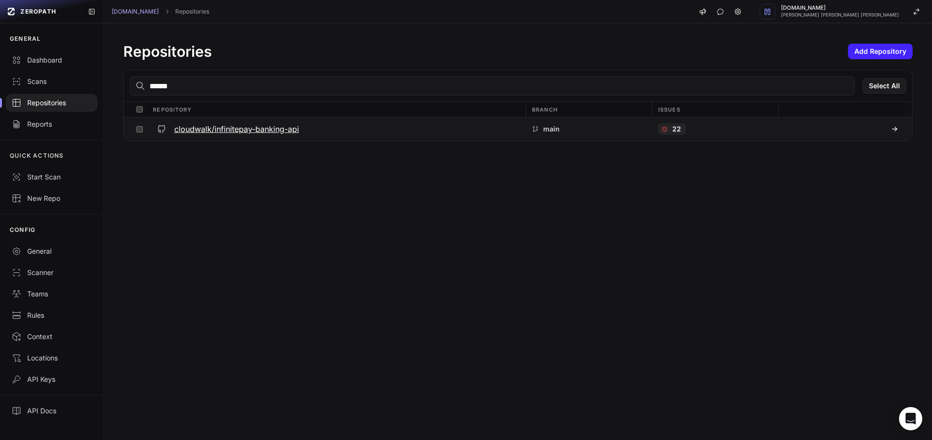
type input "******"
click at [236, 133] on h3 "cloudwalk/infinitepay-banking-api" at bounding box center [236, 129] width 125 height 12
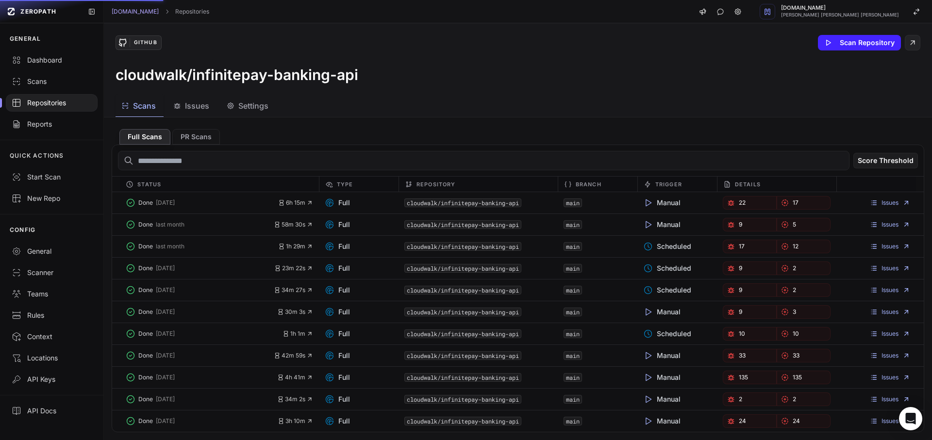
click at [221, 113] on button "Issues" at bounding box center [248, 106] width 55 height 22
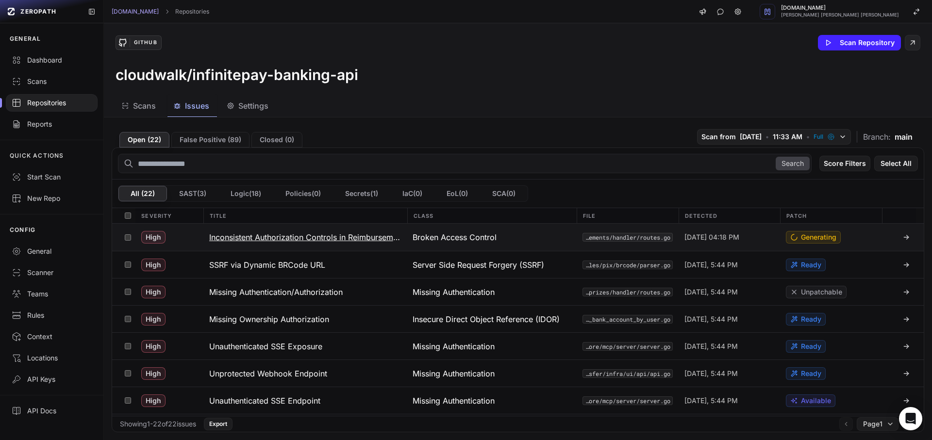
click at [802, 238] on span "Generating" at bounding box center [818, 238] width 35 height 10
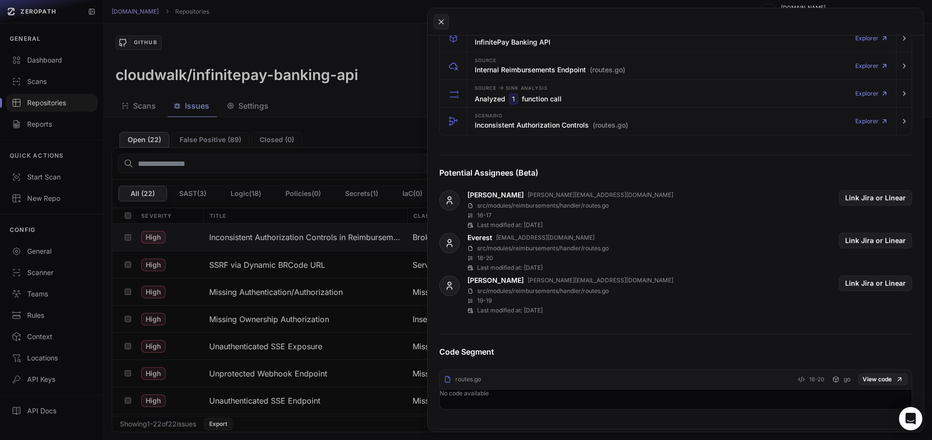
scroll to position [437, 0]
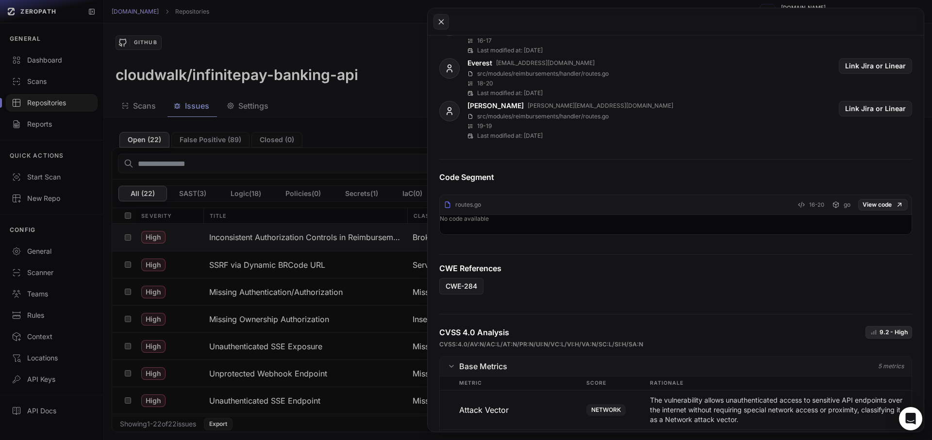
click at [324, 210] on button at bounding box center [466, 220] width 932 height 440
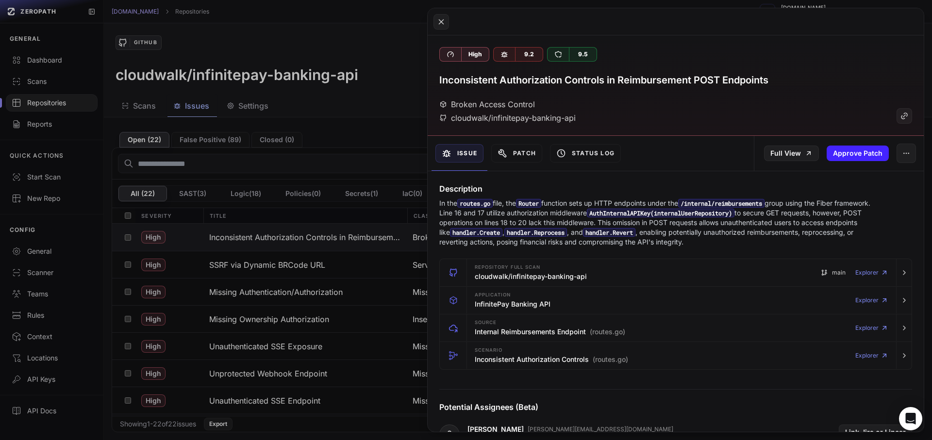
click at [360, 216] on button at bounding box center [466, 220] width 932 height 440
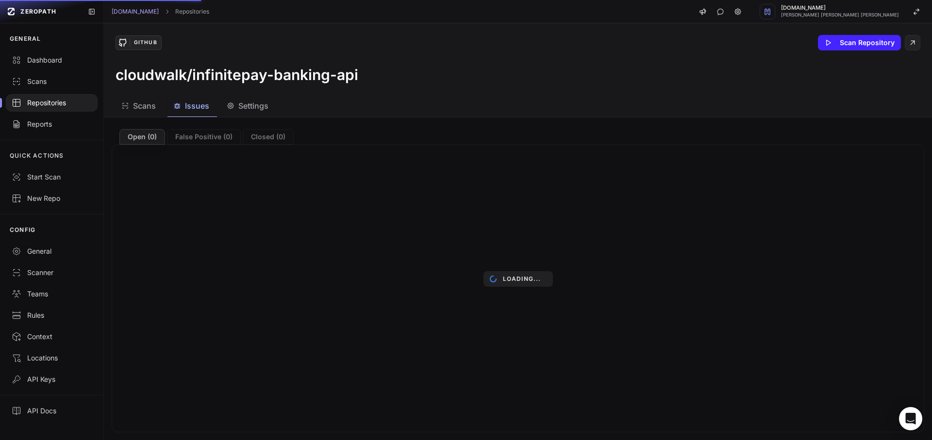
click at [382, 87] on div "GitHub Scan Repository cloudwalk/infinitepay-banking-api" at bounding box center [518, 59] width 828 height 72
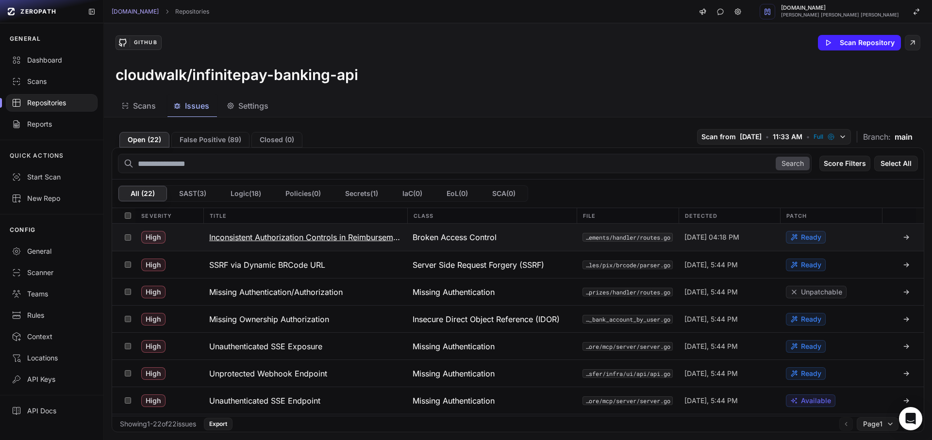
click at [324, 240] on h3 "Inconsistent Authorization Controls in Reimbursement POST Endpoints" at bounding box center [305, 238] width 192 height 12
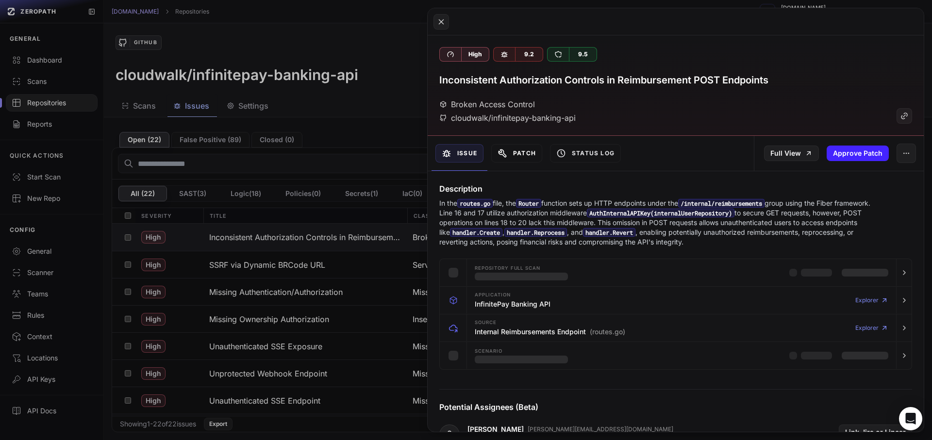
click at [517, 154] on button "Patch" at bounding box center [516, 153] width 51 height 18
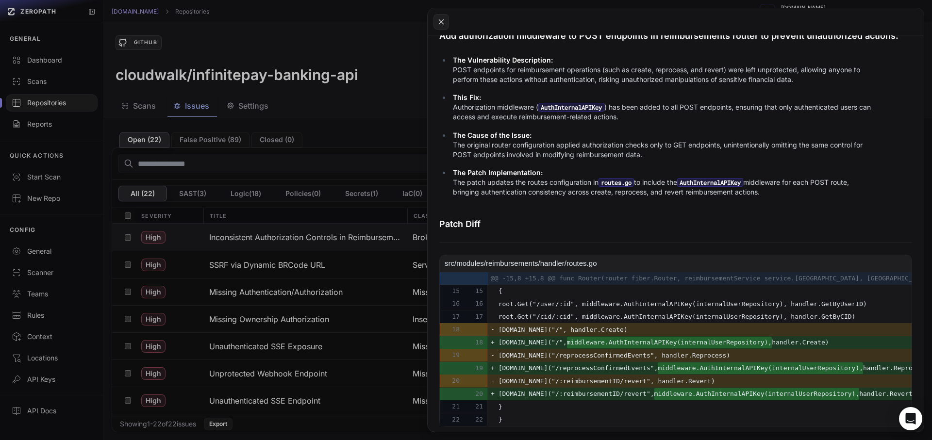
scroll to position [297, 0]
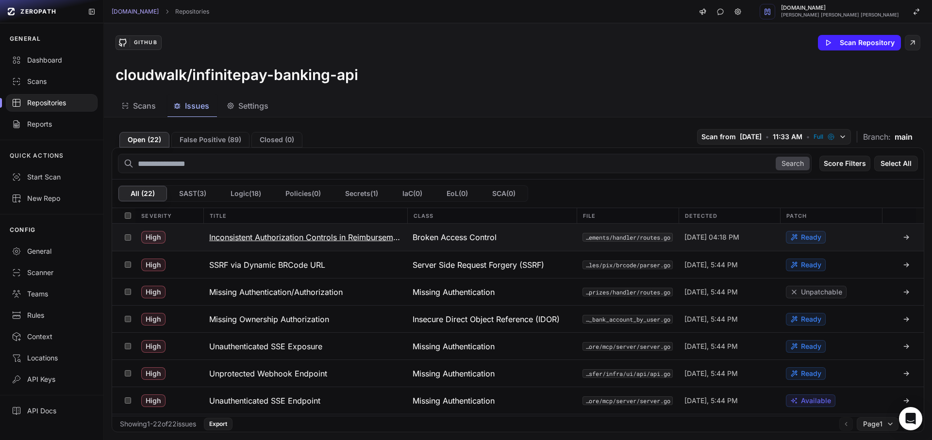
click at [413, 236] on span "Broken Access Control" at bounding box center [455, 238] width 84 height 12
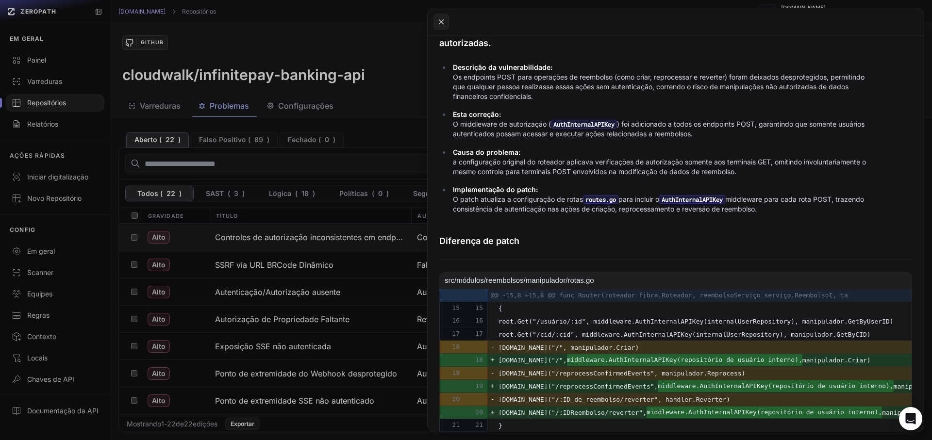
scroll to position [322, 0]
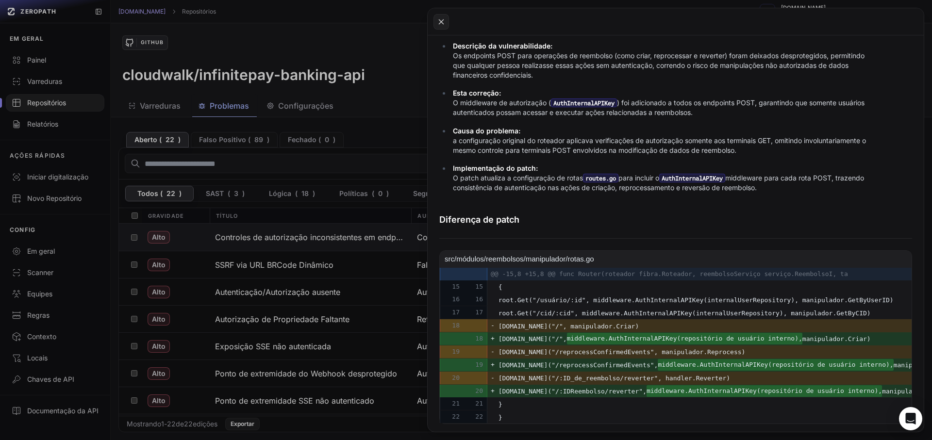
click at [514, 256] on span "src/módulos/reembolsos/manipulador/rotas.go" at bounding box center [520, 259] width 150 height 12
click at [515, 255] on font "src/módulos/reembolsos/manipulador/rotas.go" at bounding box center [520, 259] width 150 height 8
click at [688, 425] on div "src/módulos/reembolsos/manipulador/rotas.go MUDADO Visualizado @@ -15,8 +15,8 @…" at bounding box center [675, 342] width 473 height 182
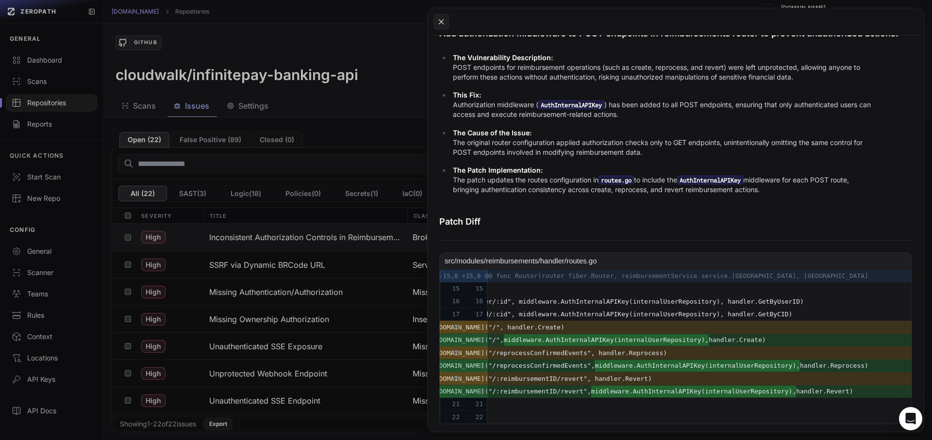
scroll to position [297, 0]
click at [775, 322] on span "[DOMAIN_NAME]("/", handler.Create)" at bounding box center [605, 328] width 340 height 12
click at [706, 309] on span "root.Get("/cid/:cid", middleware.AuthInternalAPIKey(internalUserRepository), ha…" at bounding box center [605, 315] width 340 height 12
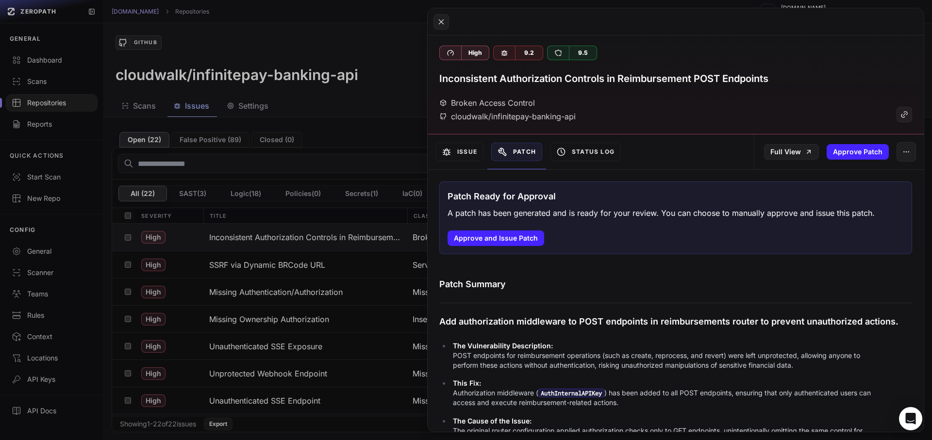
scroll to position [0, 0]
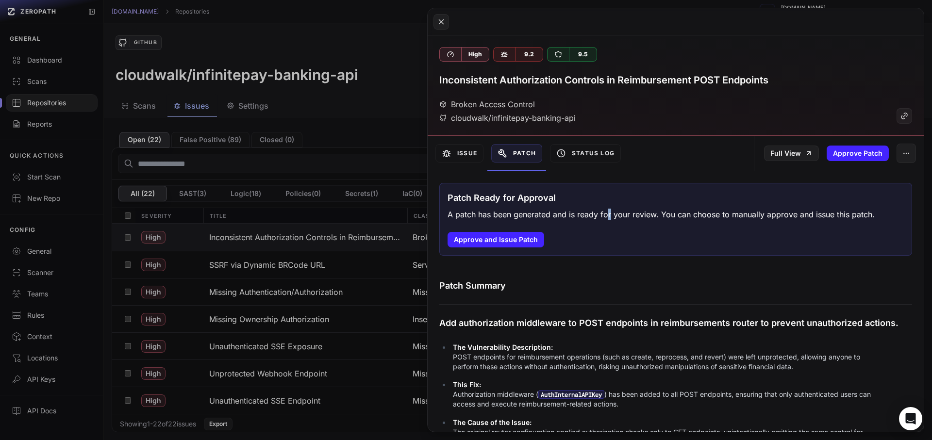
click at [611, 215] on p "A patch has been generated and is ready for your review. You can choose to manu…" at bounding box center [661, 215] width 427 height 12
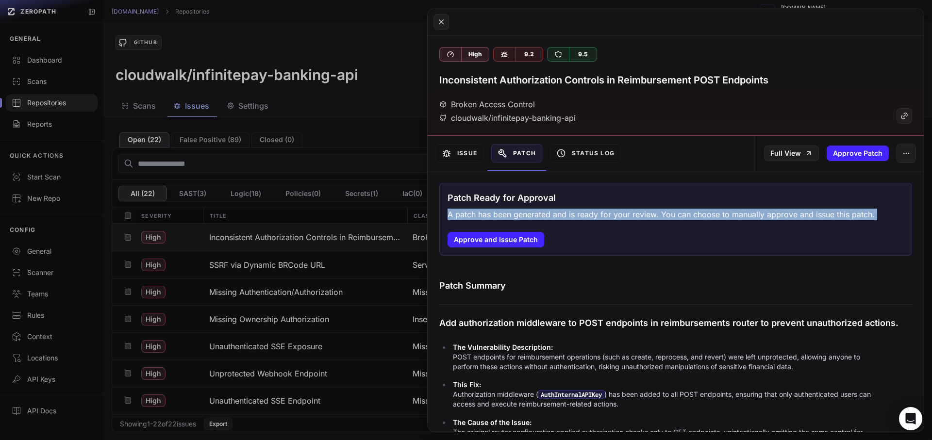
click at [612, 215] on p "A patch has been generated and is ready for your review. You can choose to manu…" at bounding box center [661, 215] width 427 height 12
click at [605, 220] on div at bounding box center [605, 220] width 0 height 0
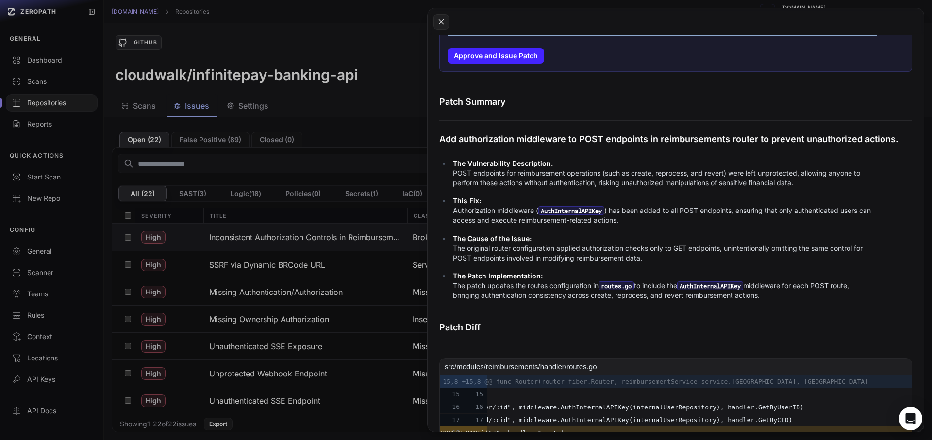
scroll to position [122, 0]
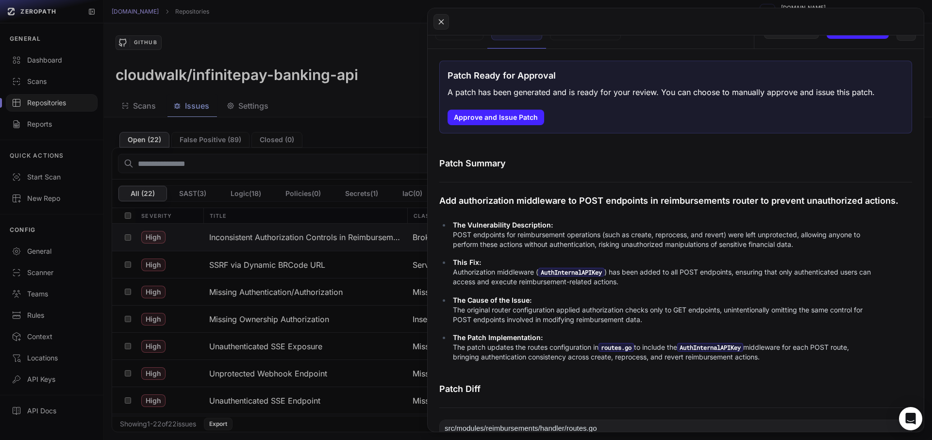
click at [484, 183] on div "Patch Summary Add authorization middleware to POST endpoints in reimbursements …" at bounding box center [675, 264] width 473 height 214
drag, startPoint x: 448, startPoint y: 123, endPoint x: 517, endPoint y: 131, distance: 69.4
click at [517, 131] on div "Patch Ready for Approval A patch has been generated and is ready for your revie…" at bounding box center [675, 97] width 473 height 73
click at [510, 122] on div at bounding box center [510, 122] width 0 height 0
click at [579, 230] on p "The Vulnerability Description: POST endpoints for reimbursement operations (suc…" at bounding box center [663, 234] width 421 height 29
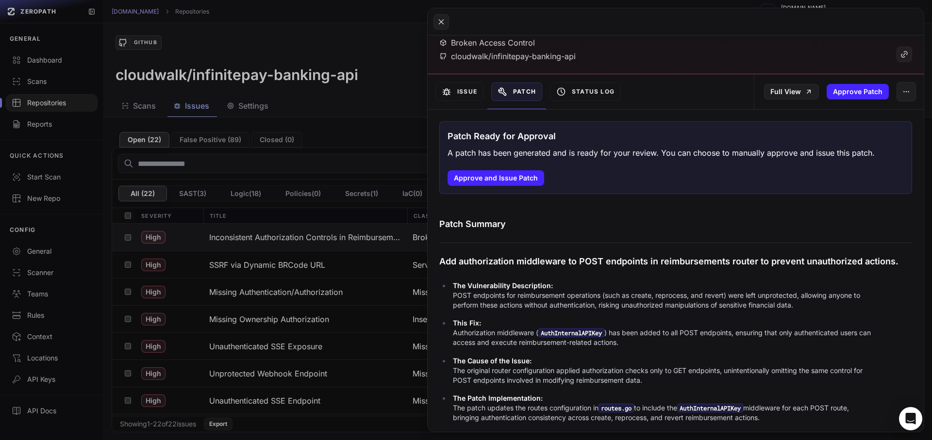
scroll to position [0, 0]
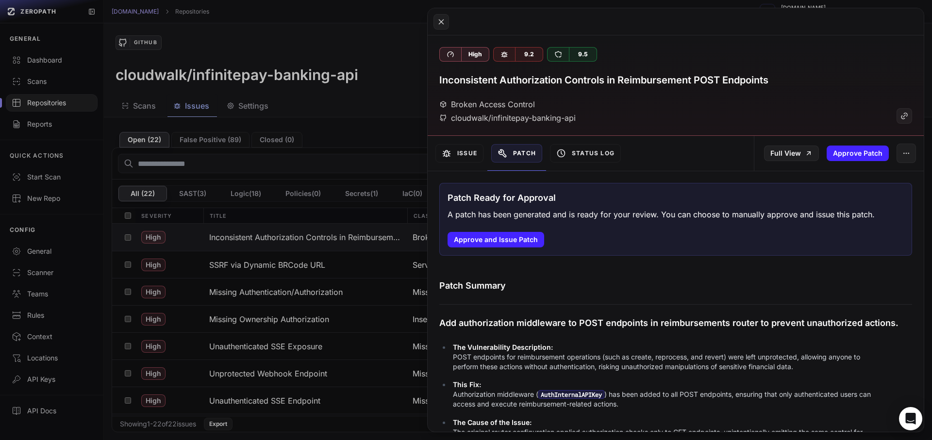
click at [530, 117] on div "cloudwalk/infinitepay-banking-api" at bounding box center [507, 118] width 136 height 12
drag, startPoint x: 530, startPoint y: 117, endPoint x: 528, endPoint y: 122, distance: 5.1
click at [530, 117] on div "cloudwalk/infinitepay-banking-api" at bounding box center [507, 118] width 136 height 12
click at [509, 106] on div "Broken Access Control" at bounding box center [487, 105] width 96 height 12
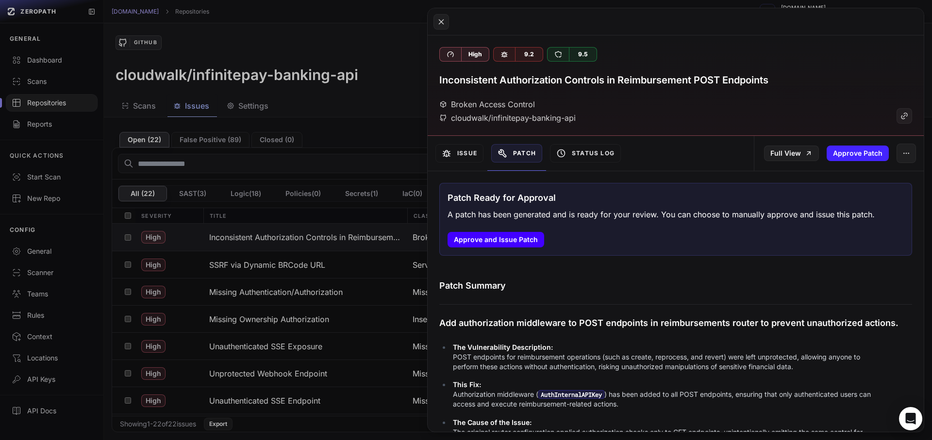
click at [511, 246] on button "Approve and Issue Patch" at bounding box center [496, 240] width 97 height 16
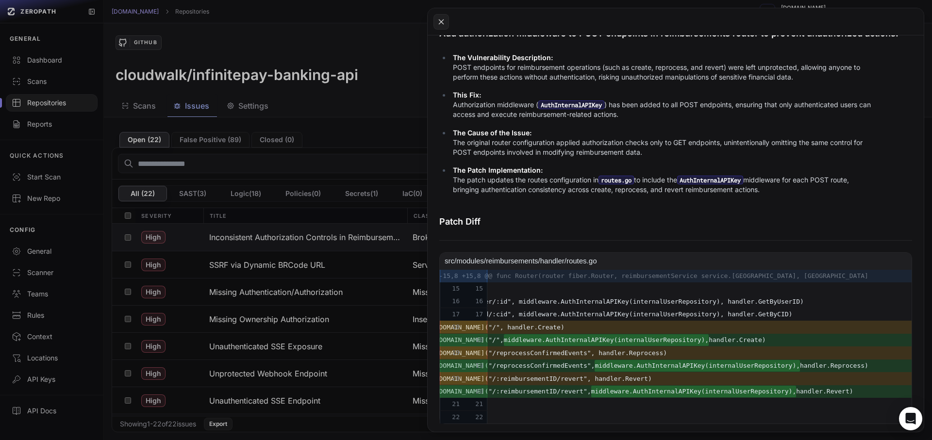
scroll to position [8, 0]
